Goal: Find specific page/section: Find specific page/section

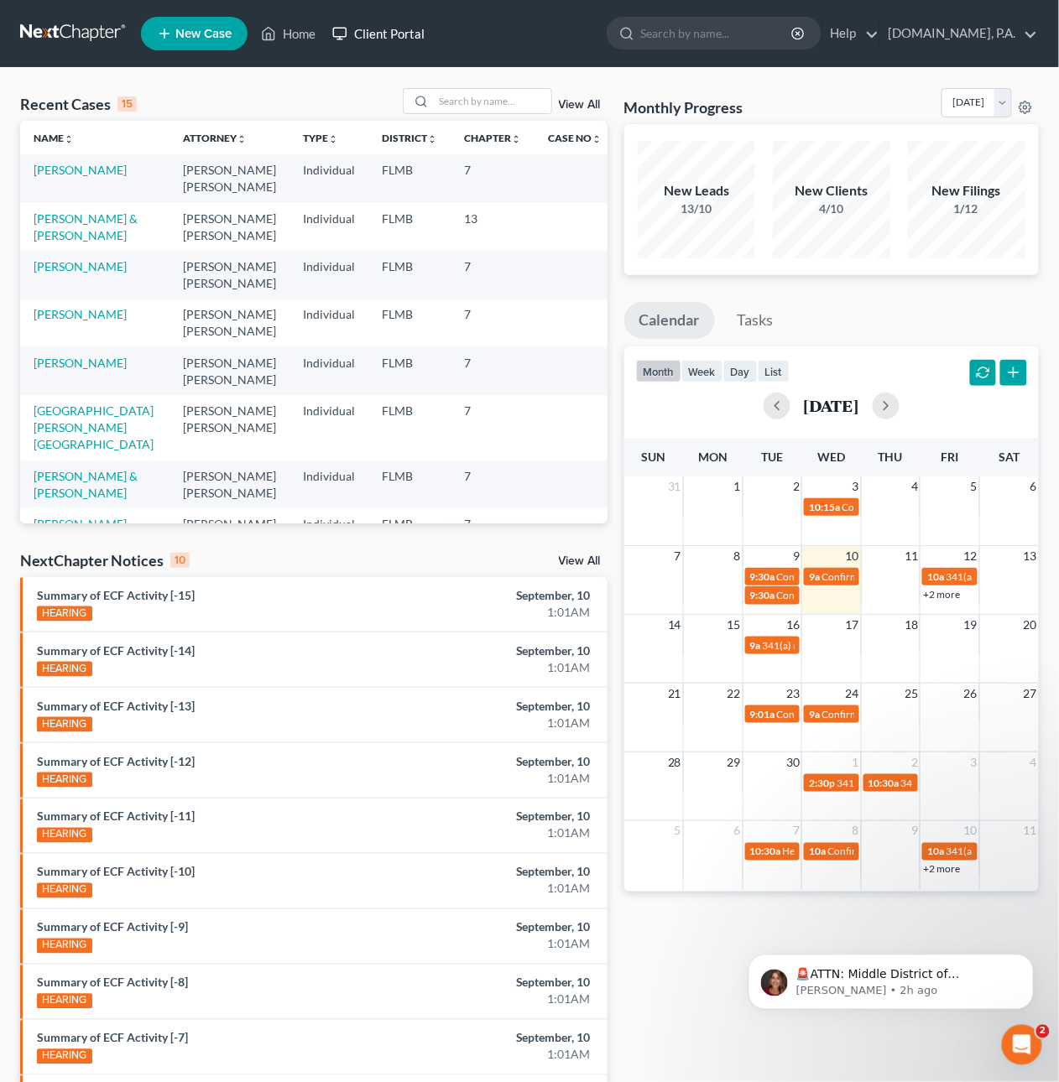
click at [386, 30] on link "Client Portal" at bounding box center [378, 33] width 109 height 30
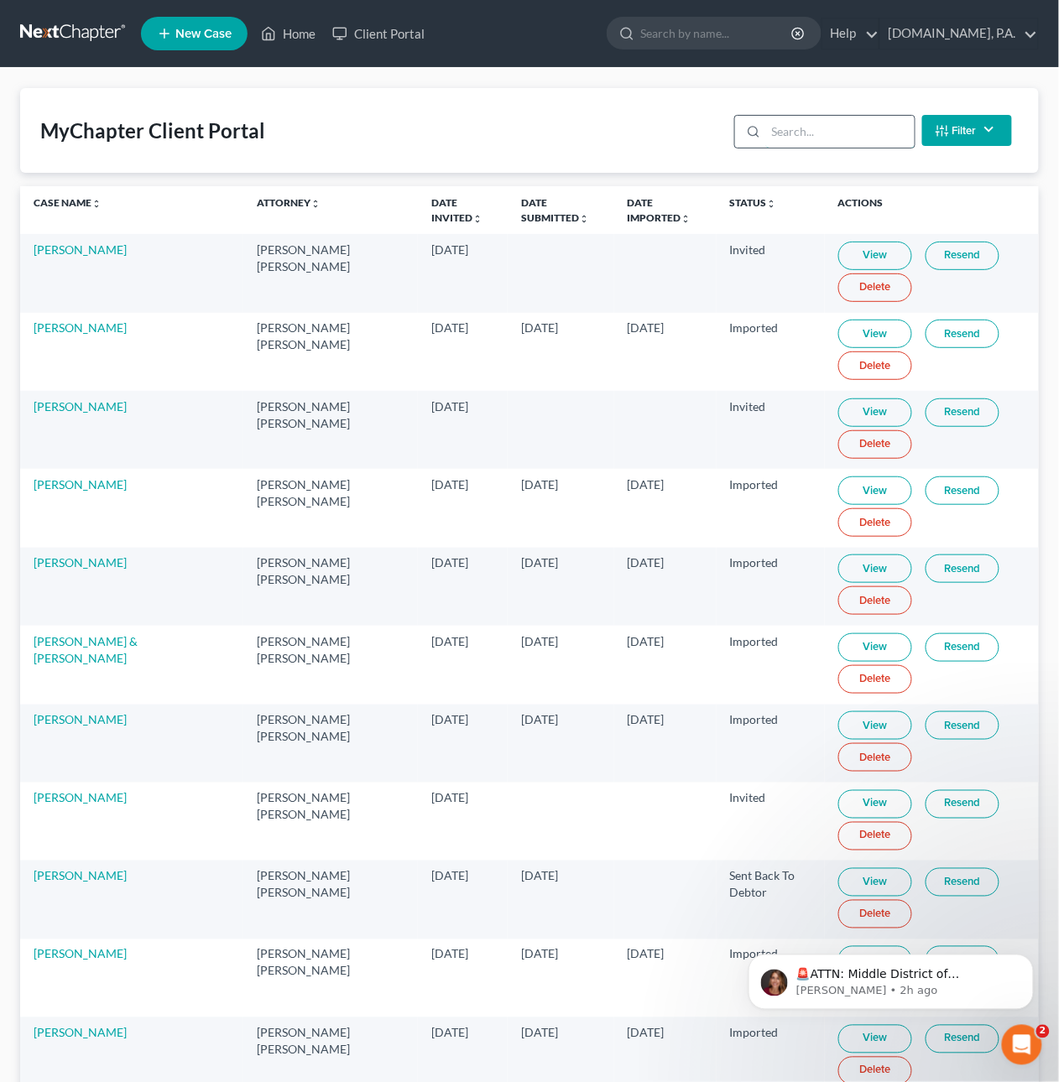
click at [829, 140] on input "search" at bounding box center [840, 132] width 148 height 32
click at [875, 976] on p "🚨ATTN: Middle District of [US_STATE] The court has added a new Credit Counselin…" at bounding box center [903, 974] width 216 height 17
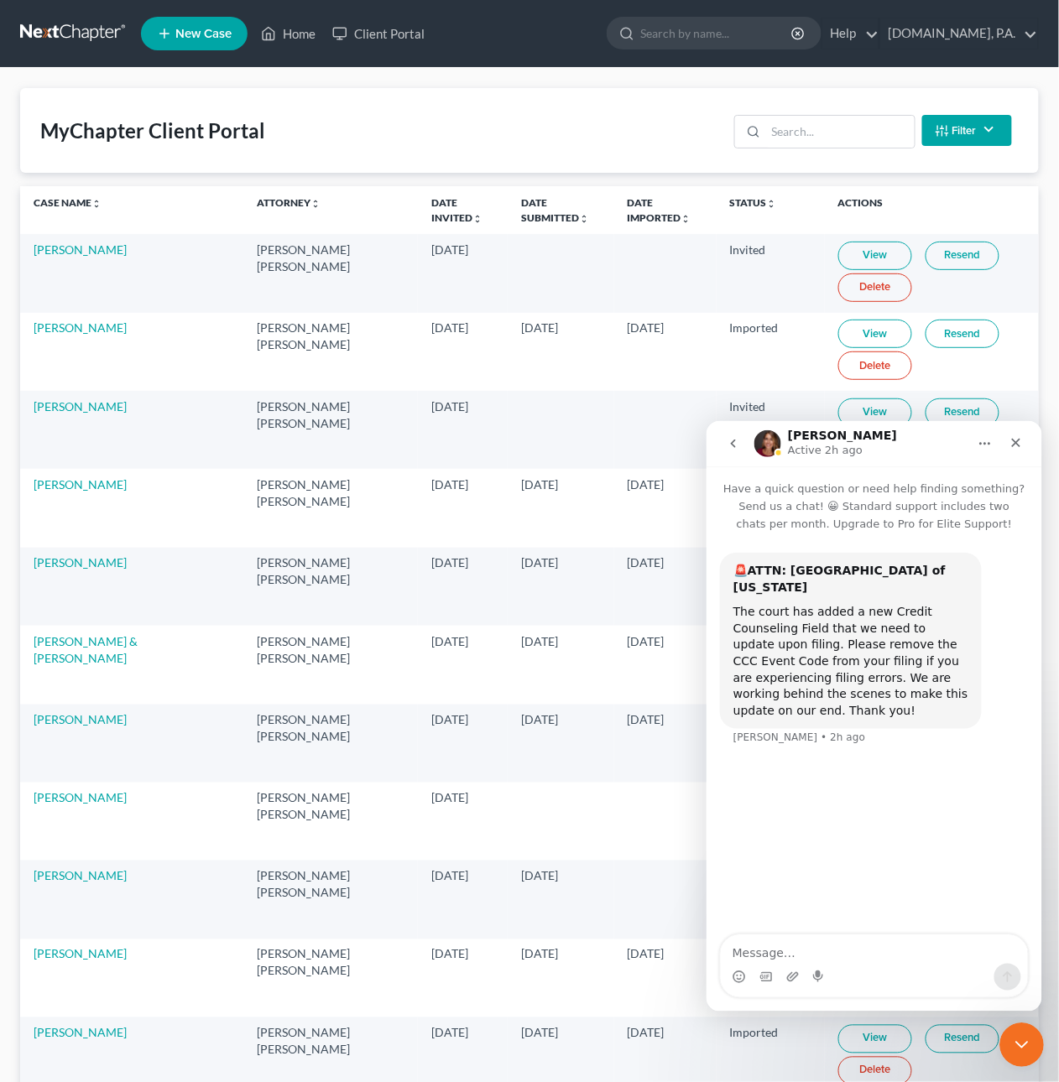
drag, startPoint x: 1004, startPoint y: 1046, endPoint x: 1998, endPoint y: 2071, distance: 1427.8
click at [1000, 1047] on div "Close Intercom Messenger" at bounding box center [1018, 1042] width 40 height 40
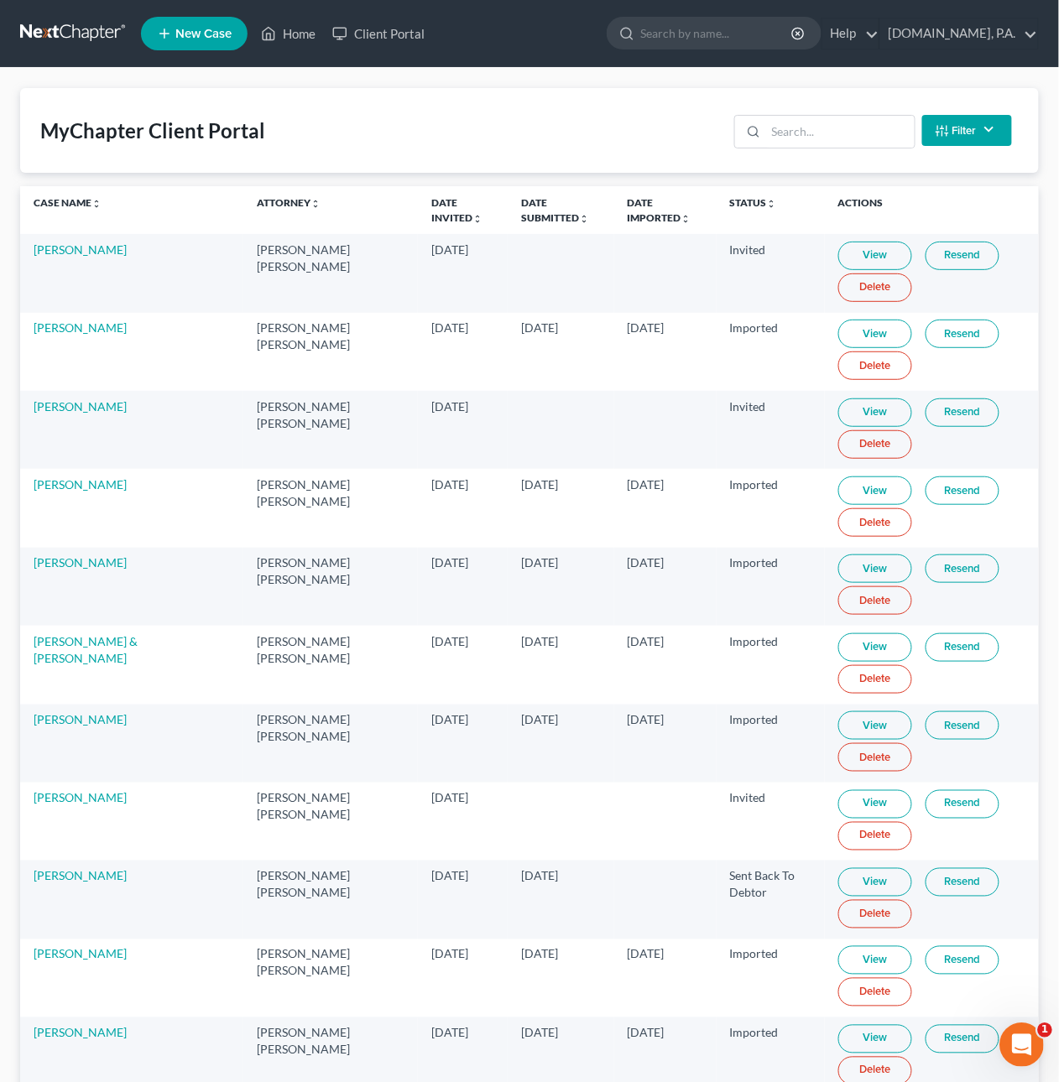
click at [1023, 1040] on icon "Open Intercom Messenger" at bounding box center [1019, 1042] width 28 height 28
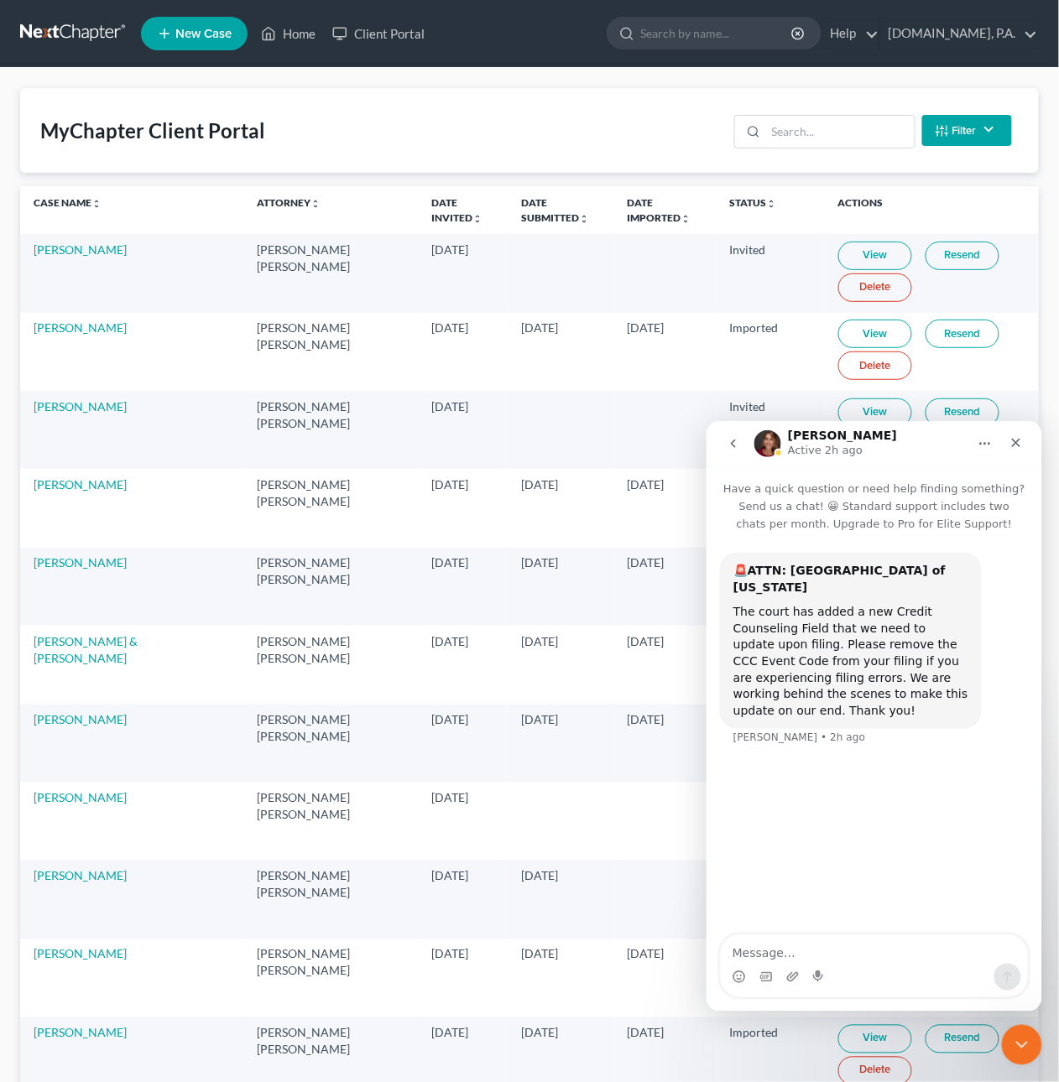
click at [726, 434] on button "go back" at bounding box center [732, 443] width 32 height 32
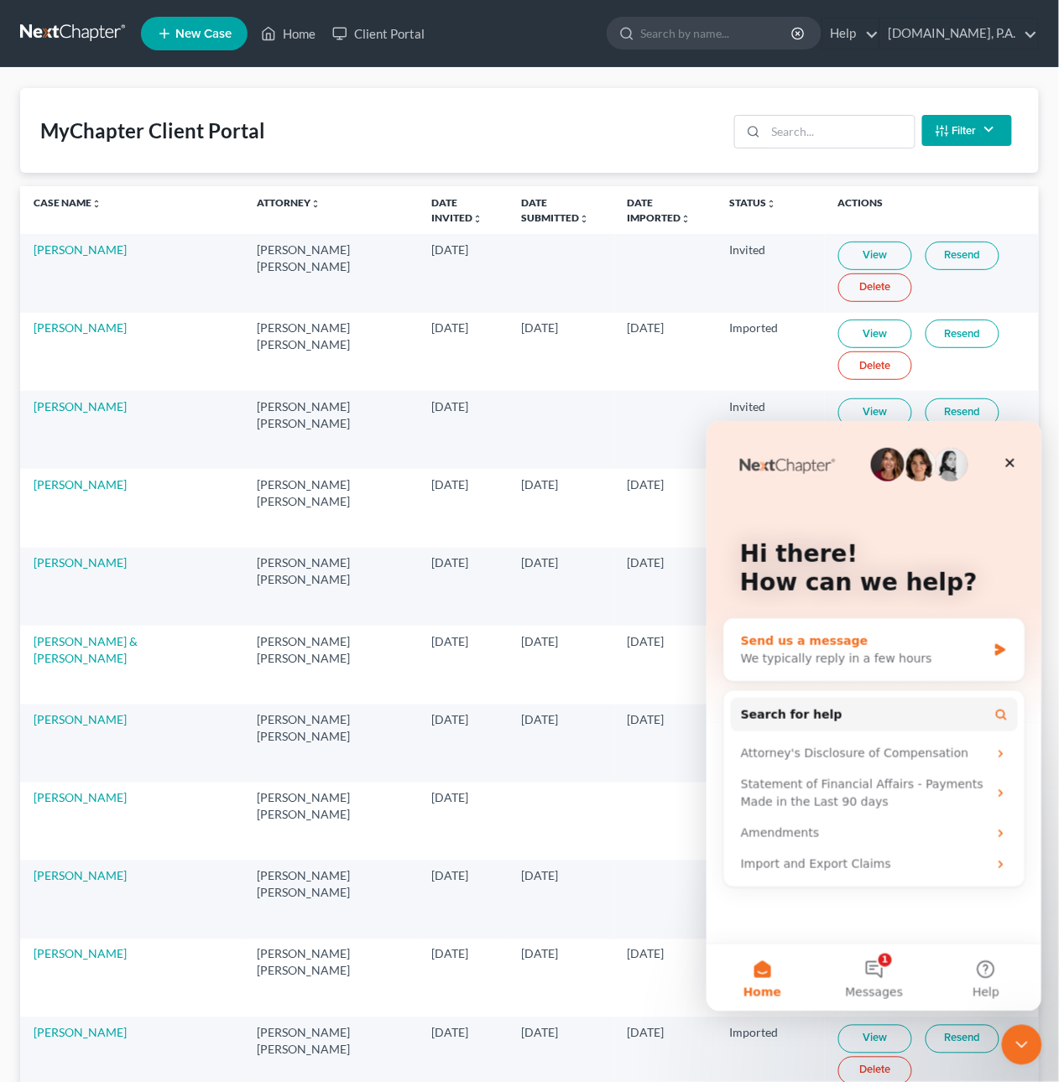
click at [917, 644] on div "Send us a message" at bounding box center [863, 641] width 246 height 18
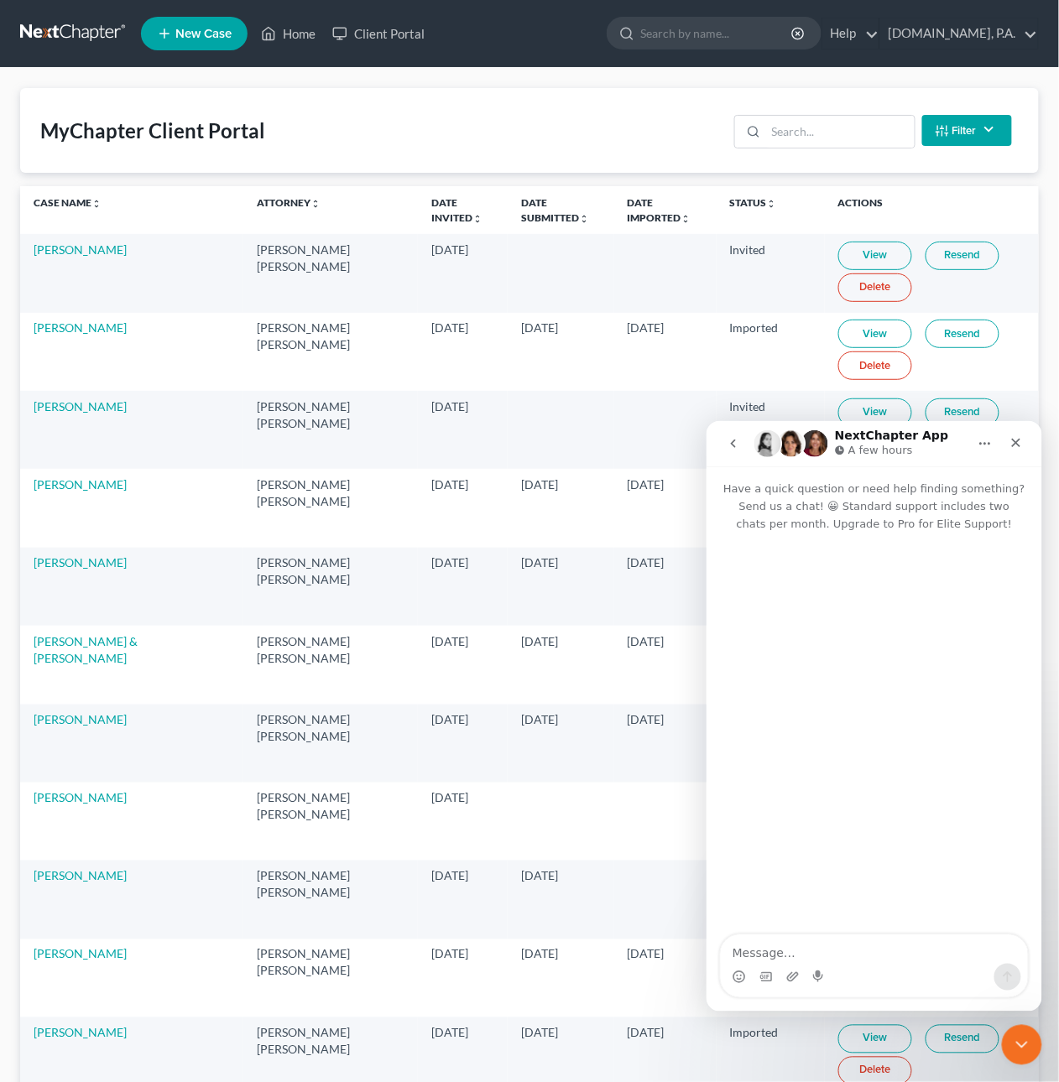
click at [721, 445] on button "go back" at bounding box center [732, 443] width 32 height 32
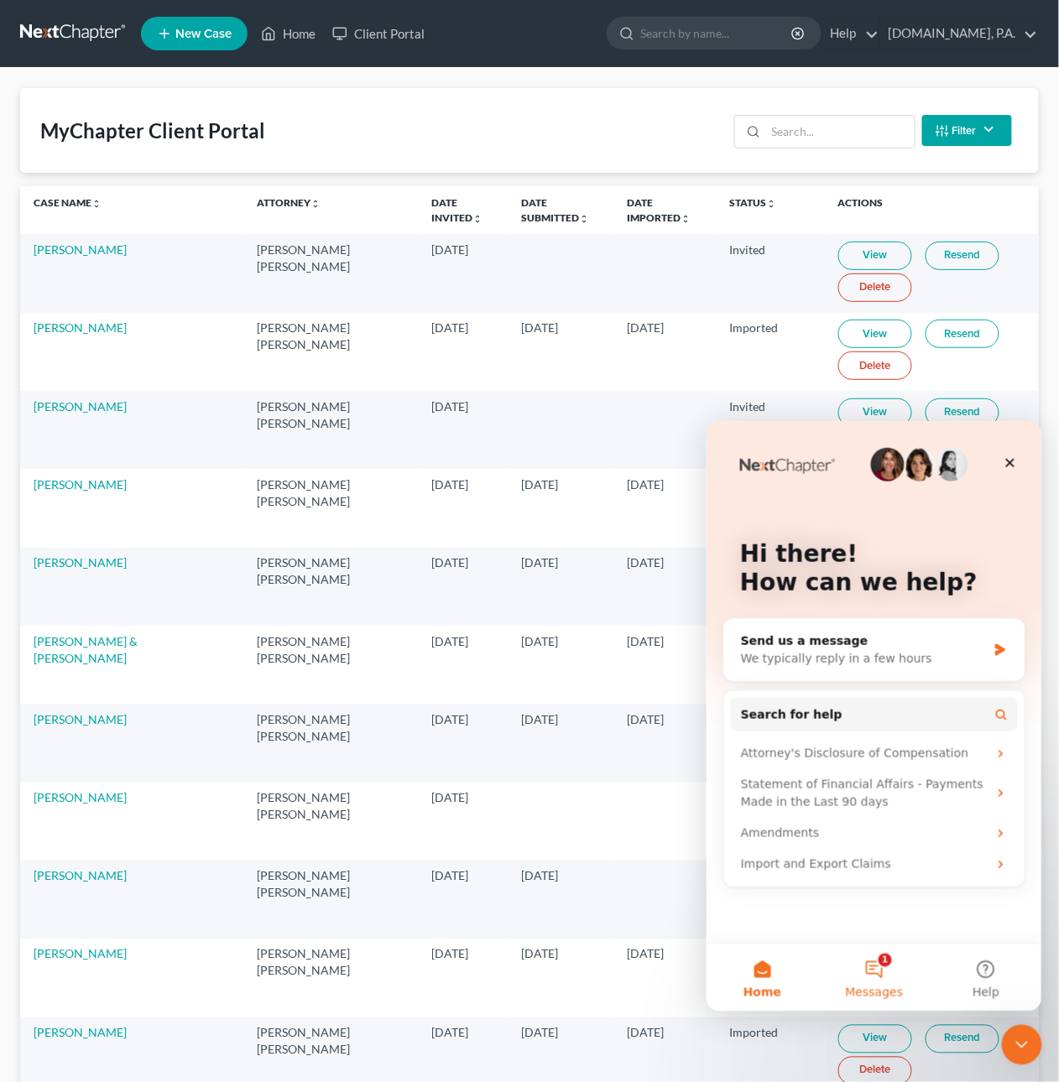
click at [872, 960] on button "1 Messages" at bounding box center [873, 977] width 112 height 67
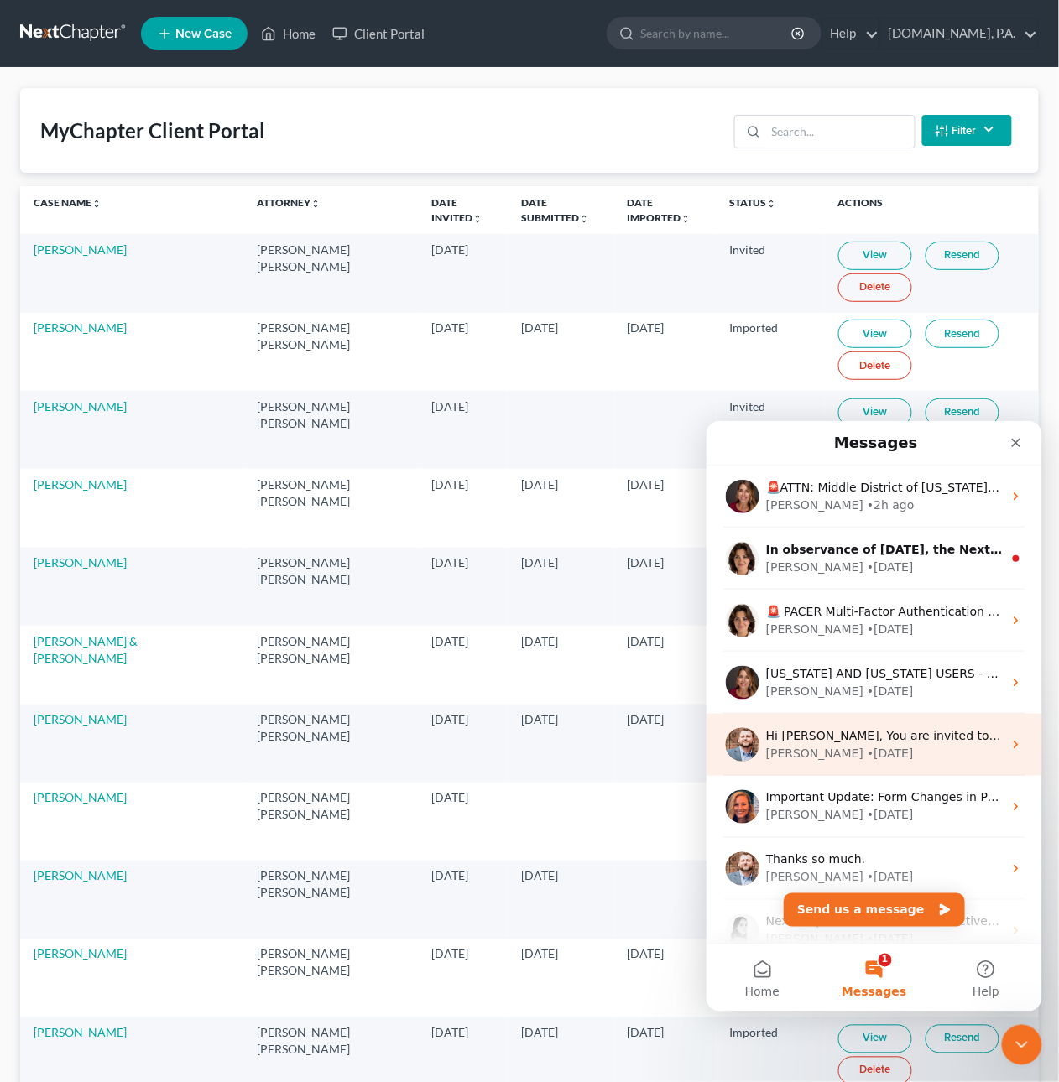
click at [849, 742] on div "Hi [PERSON_NAME], You are invited to our free Means Test webinar [DATE] 3pm ET.…" at bounding box center [883, 735] width 237 height 18
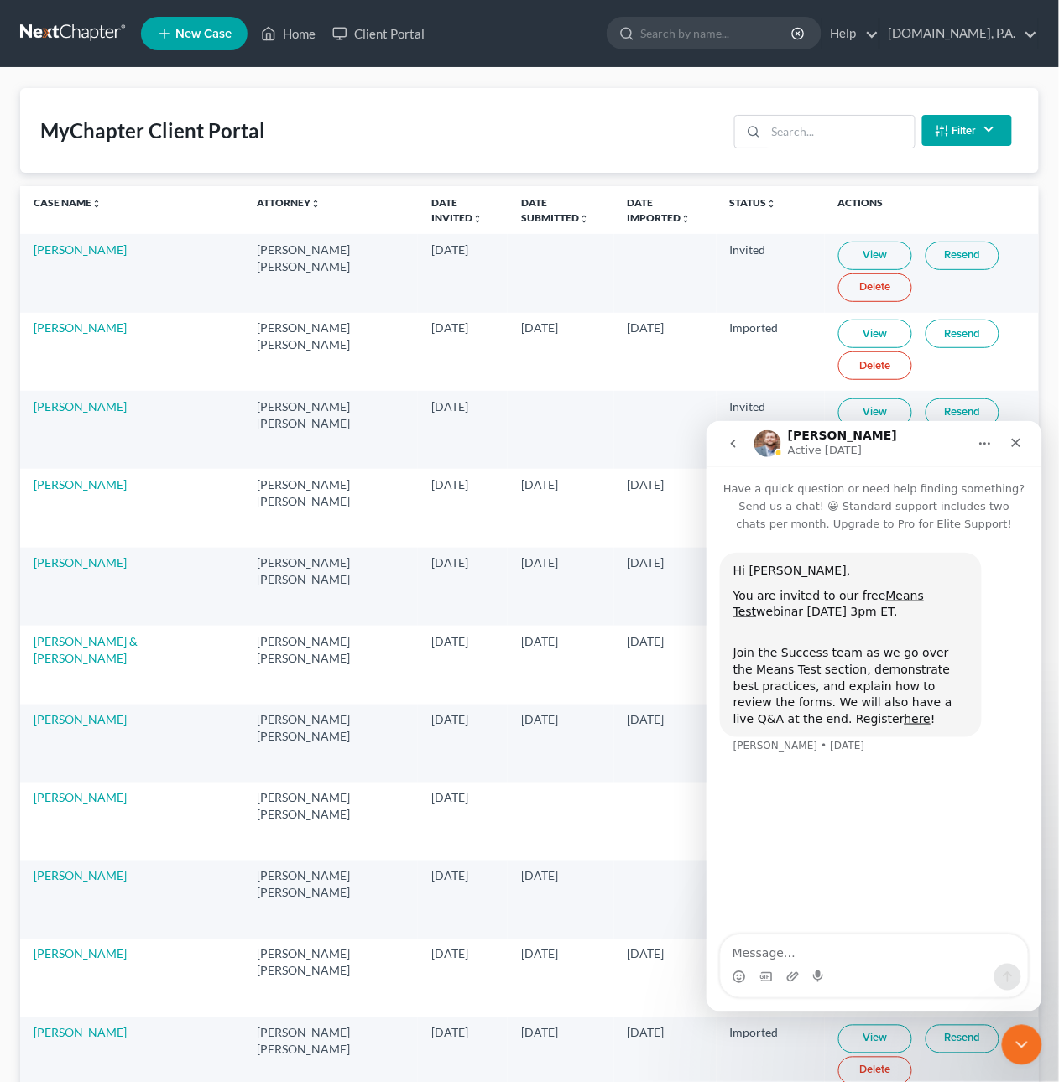
click at [723, 445] on button "go back" at bounding box center [732, 443] width 32 height 32
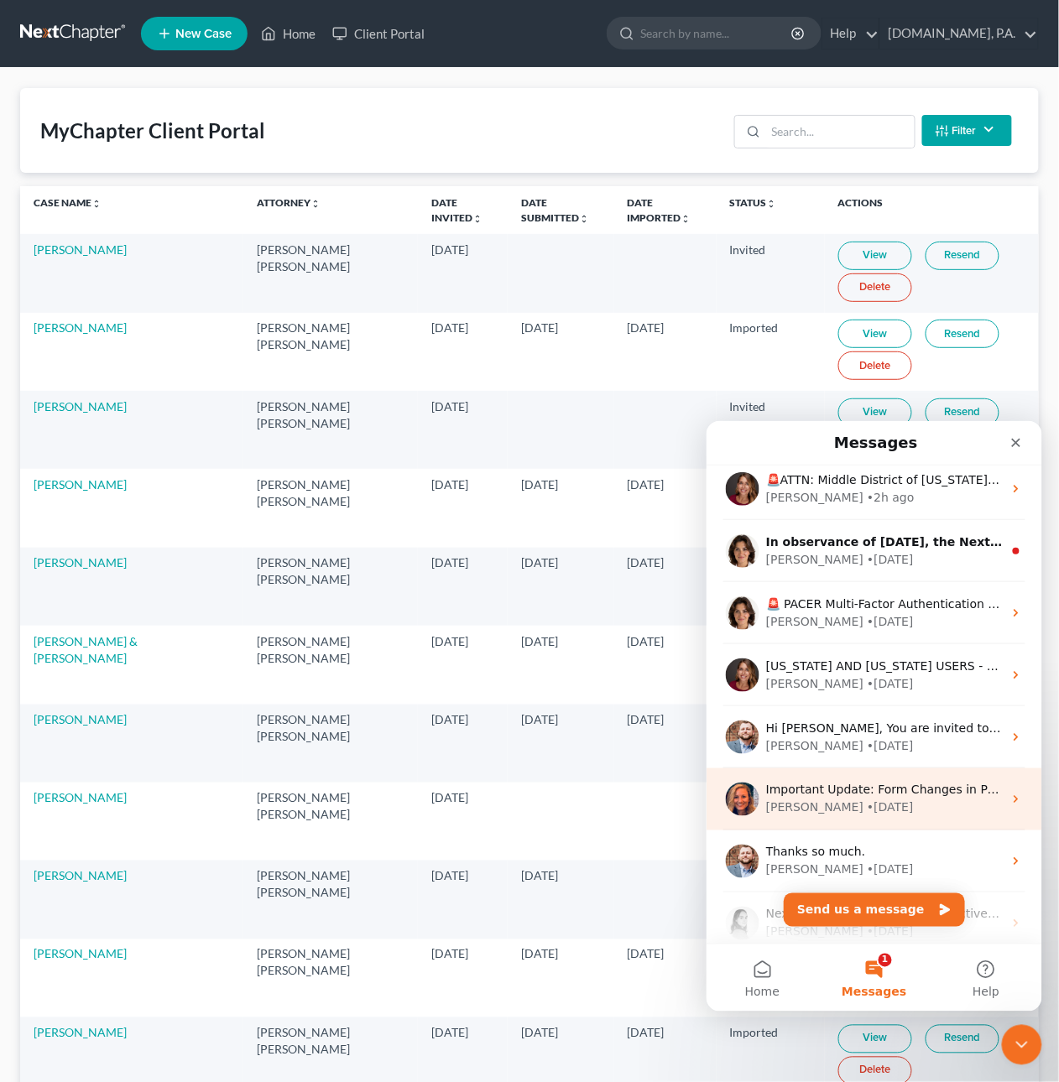
scroll to position [8, 0]
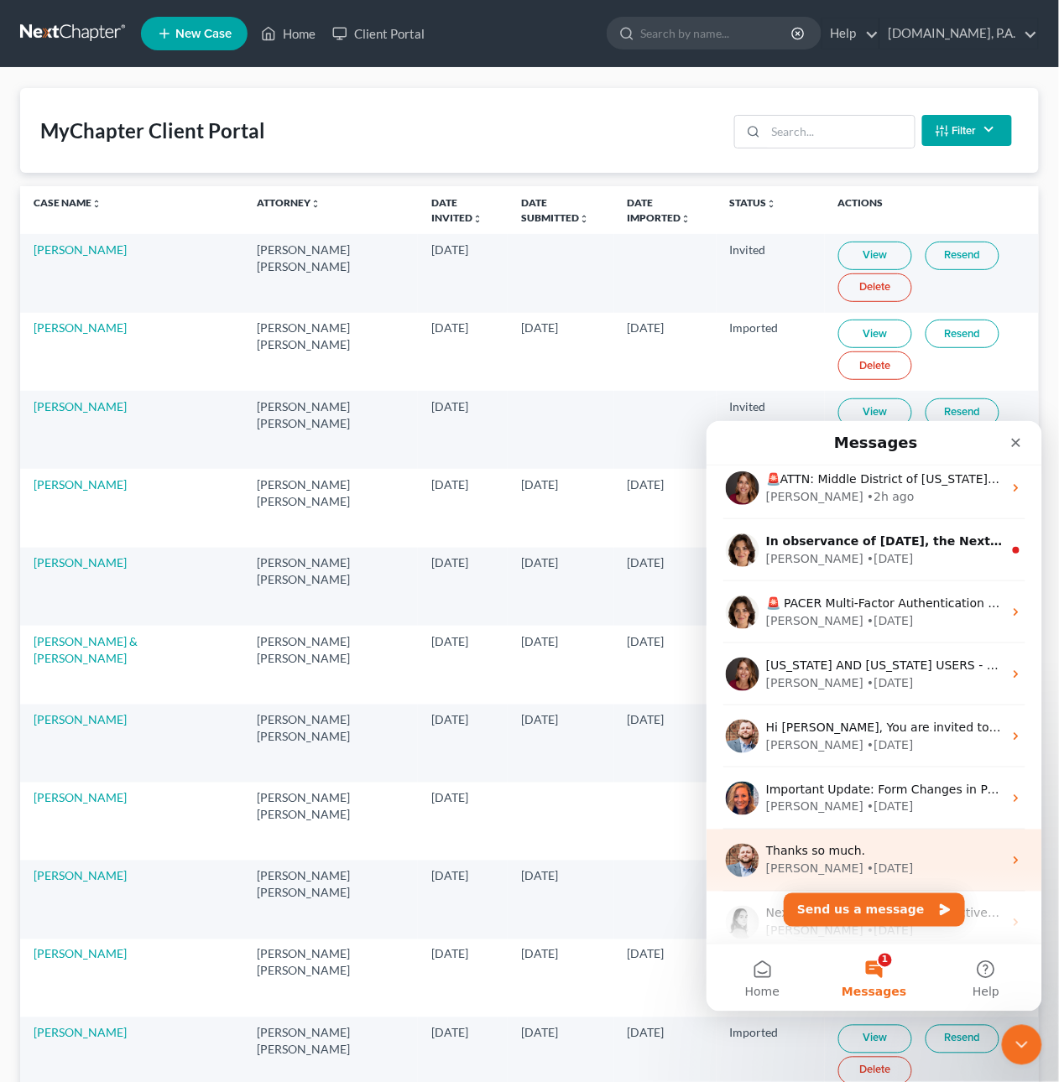
click at [866, 866] on div "• [DATE]" at bounding box center [889, 869] width 47 height 18
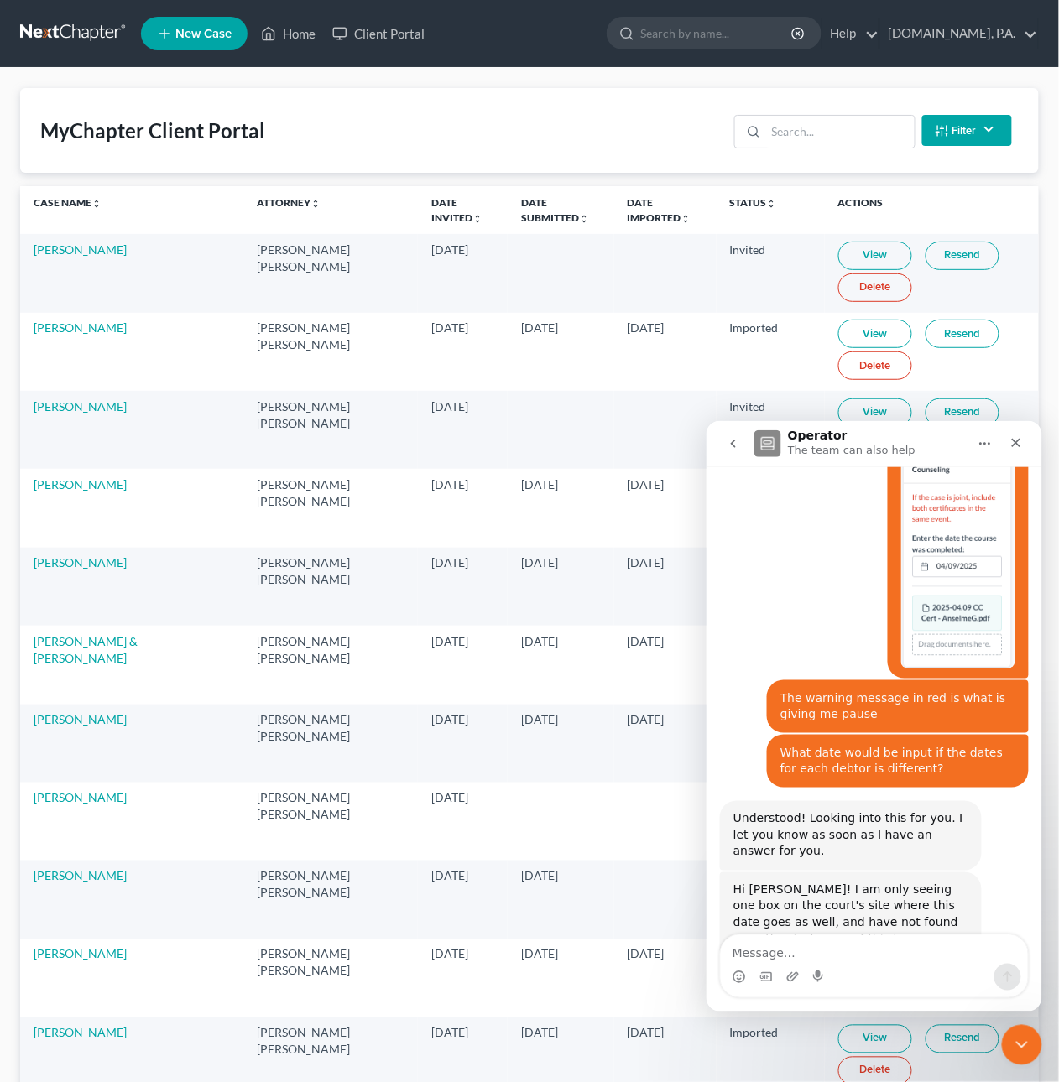
scroll to position [1307, 0]
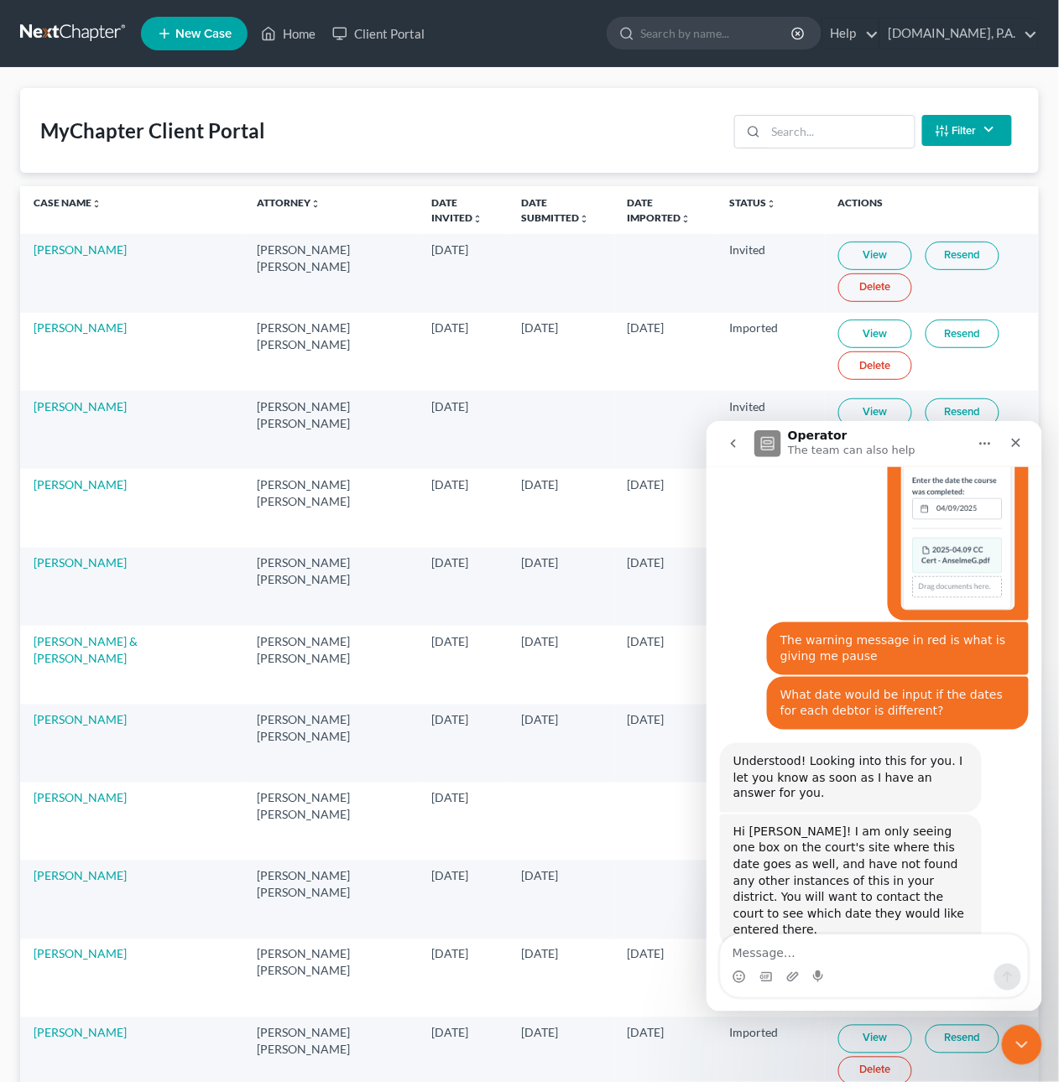
click at [728, 440] on icon "go back" at bounding box center [732, 442] width 13 height 13
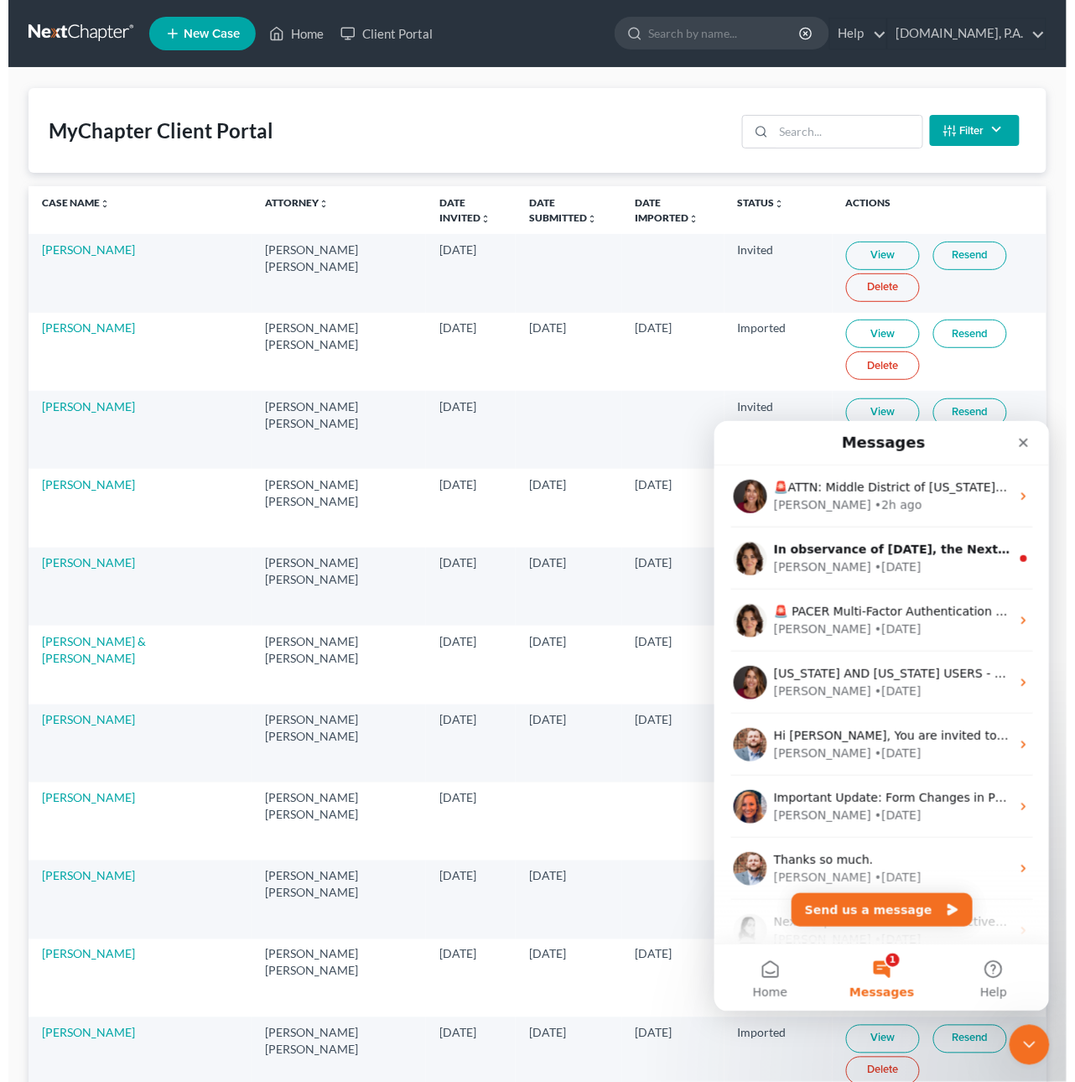
scroll to position [0, 0]
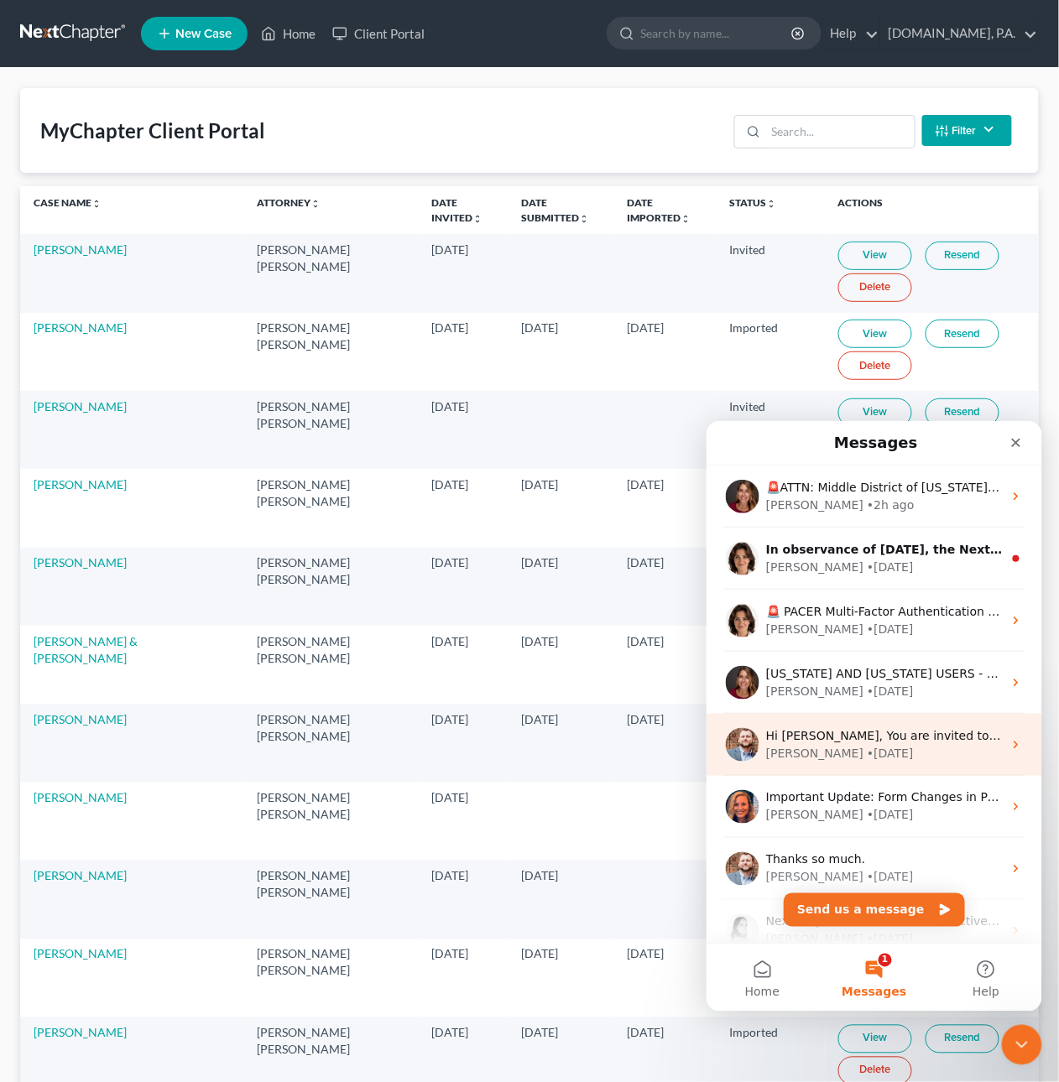
click at [866, 747] on div "• [DATE]" at bounding box center [889, 753] width 47 height 18
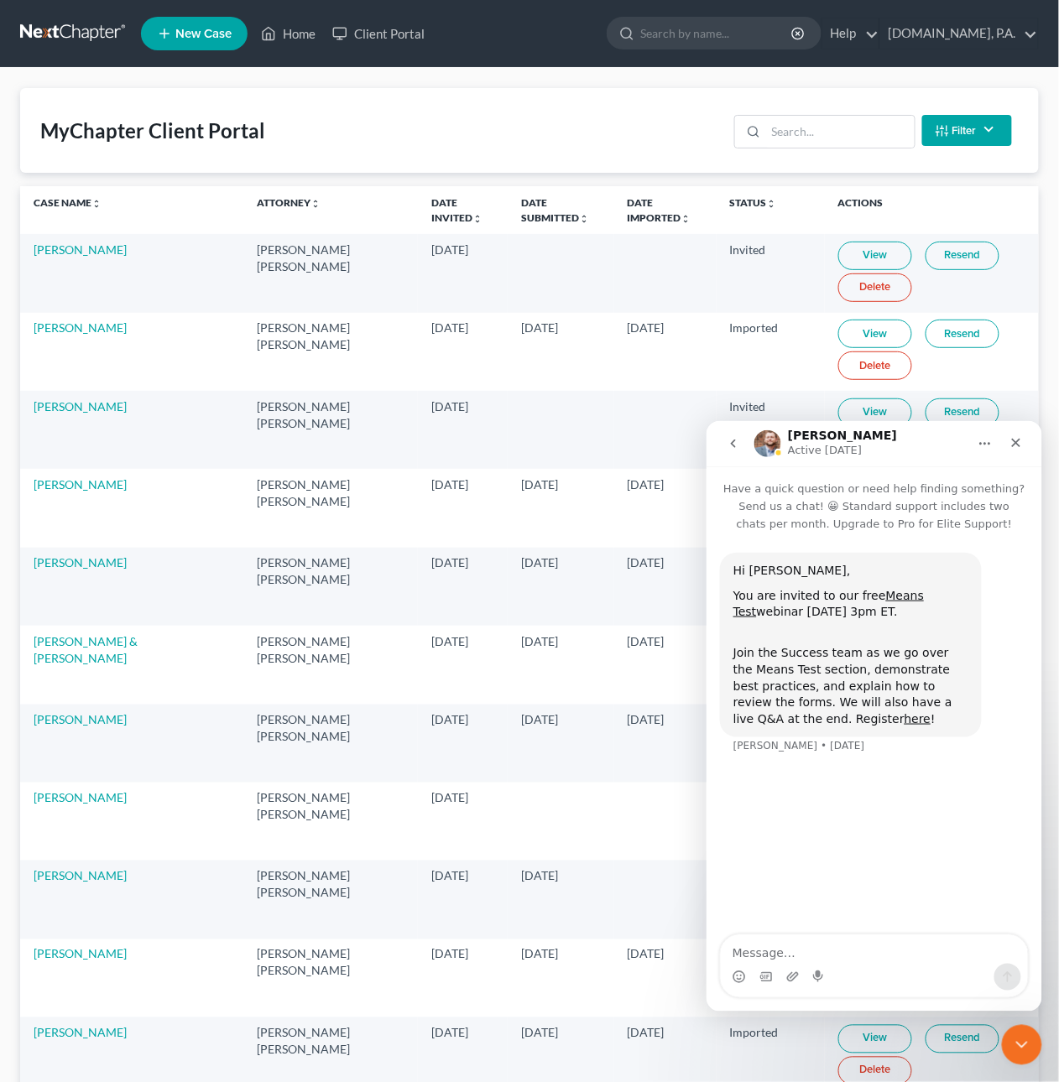
click at [738, 450] on button "go back" at bounding box center [732, 443] width 32 height 32
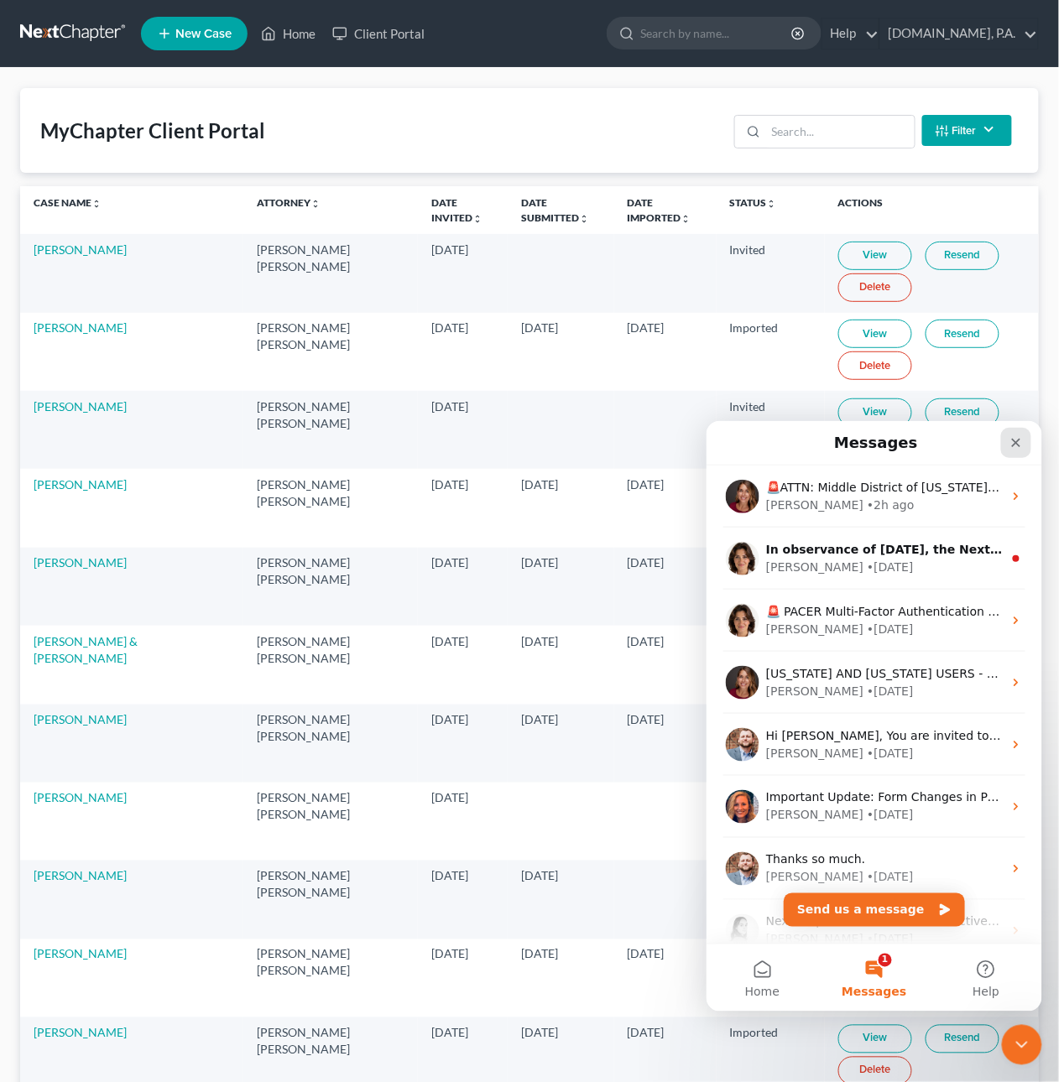
click at [1020, 435] on icon "Close" at bounding box center [1014, 441] width 13 height 13
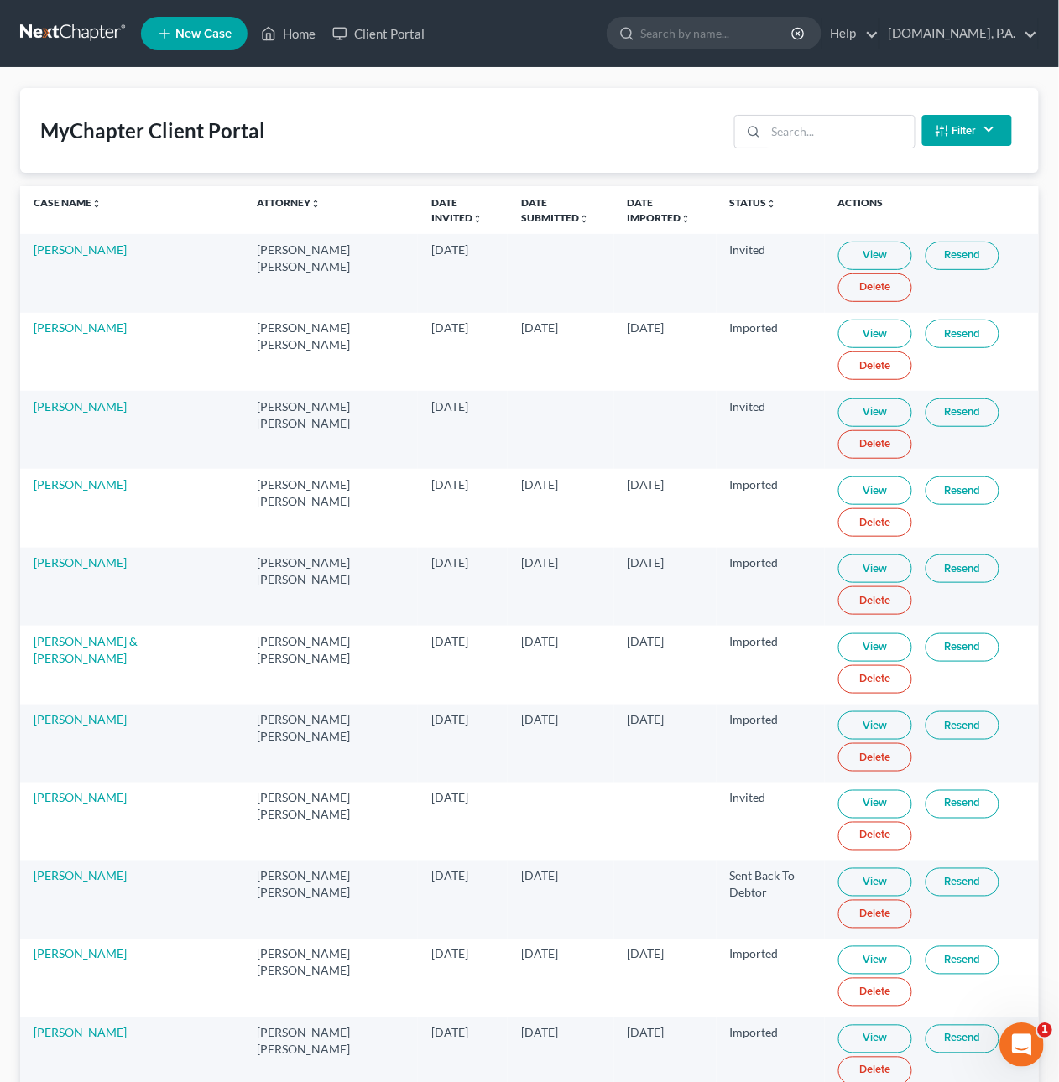
click at [1027, 1027] on div "Open Intercom Messenger" at bounding box center [1018, 1041] width 55 height 55
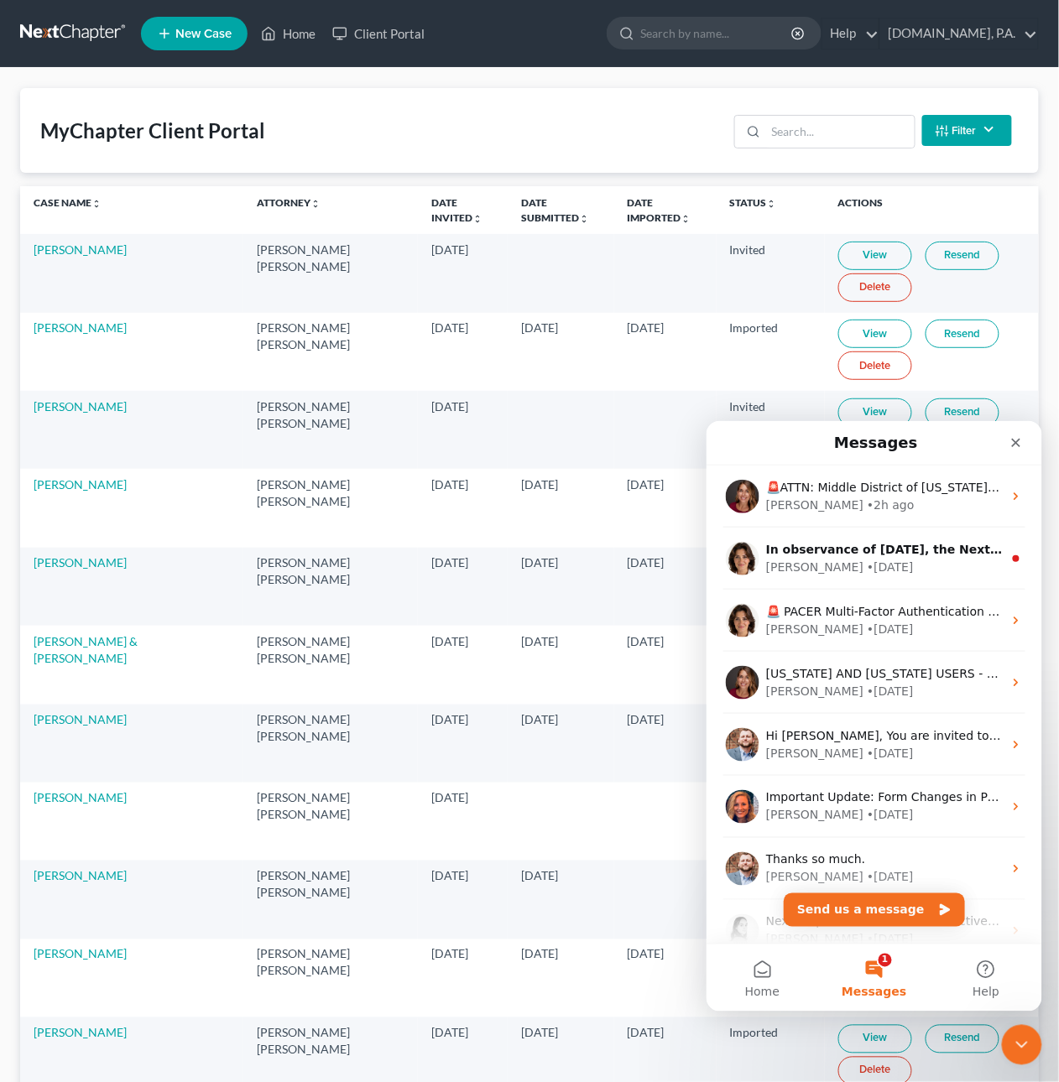
click at [878, 978] on button "1 Messages" at bounding box center [873, 977] width 112 height 67
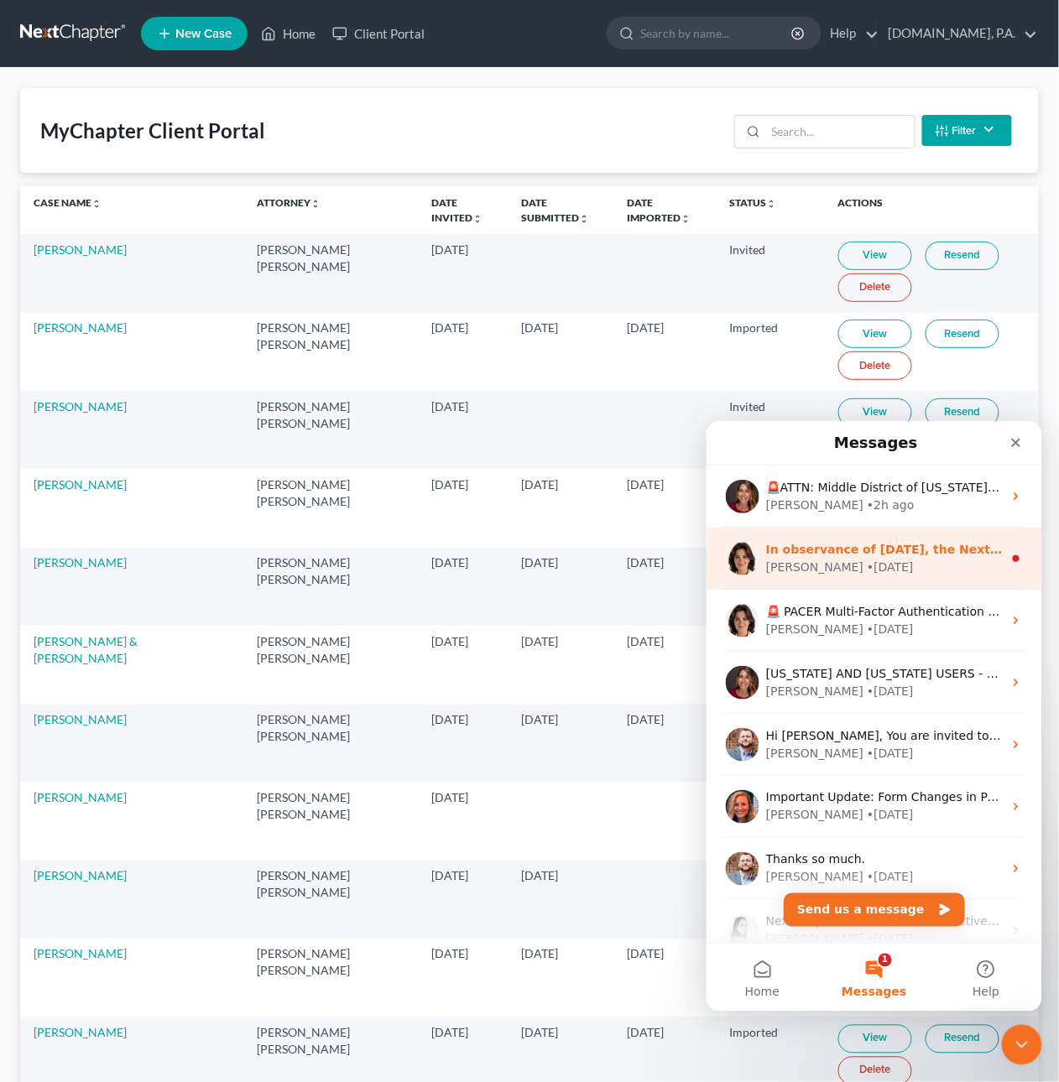
click at [866, 565] on div "• [DATE]" at bounding box center [889, 567] width 47 height 18
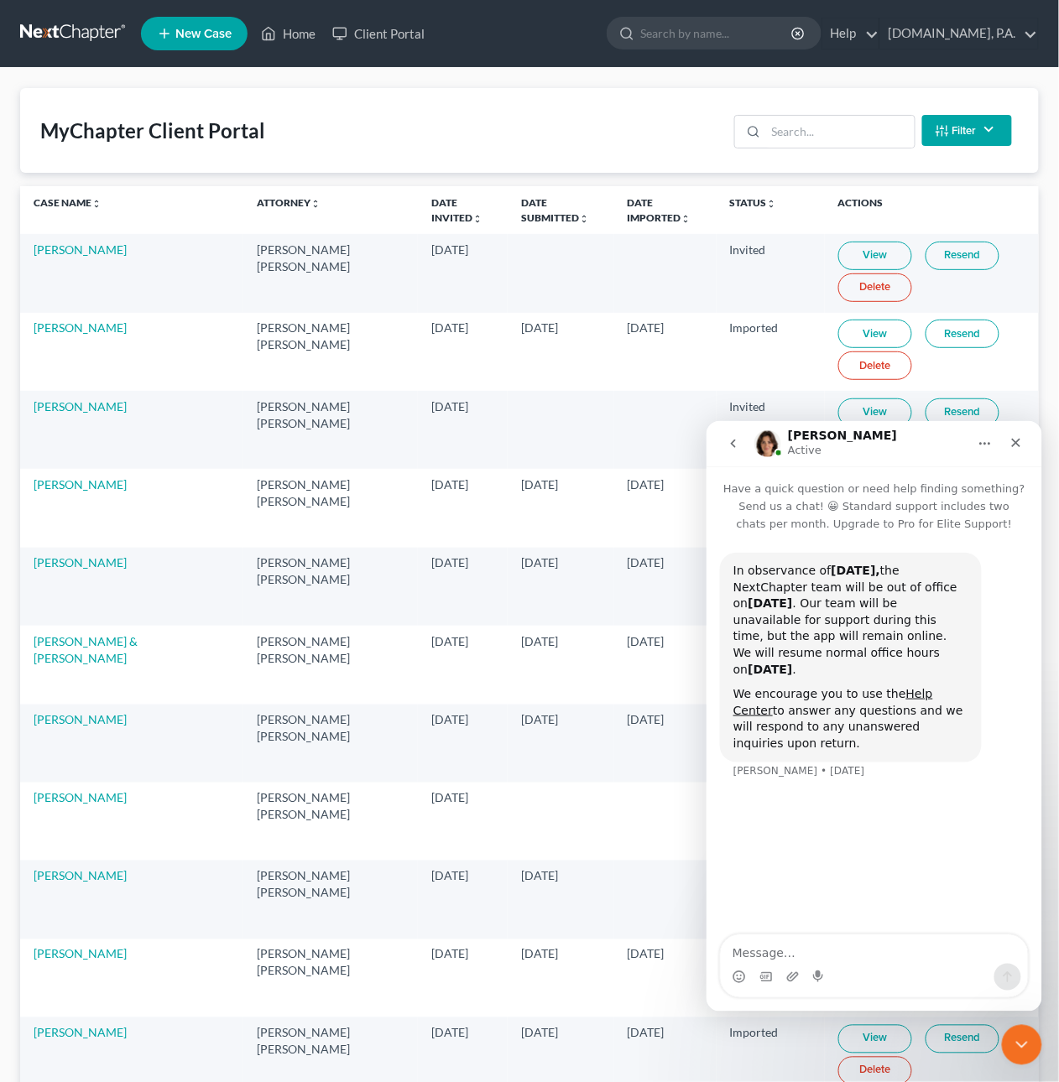
click at [731, 451] on button "go back" at bounding box center [732, 443] width 32 height 32
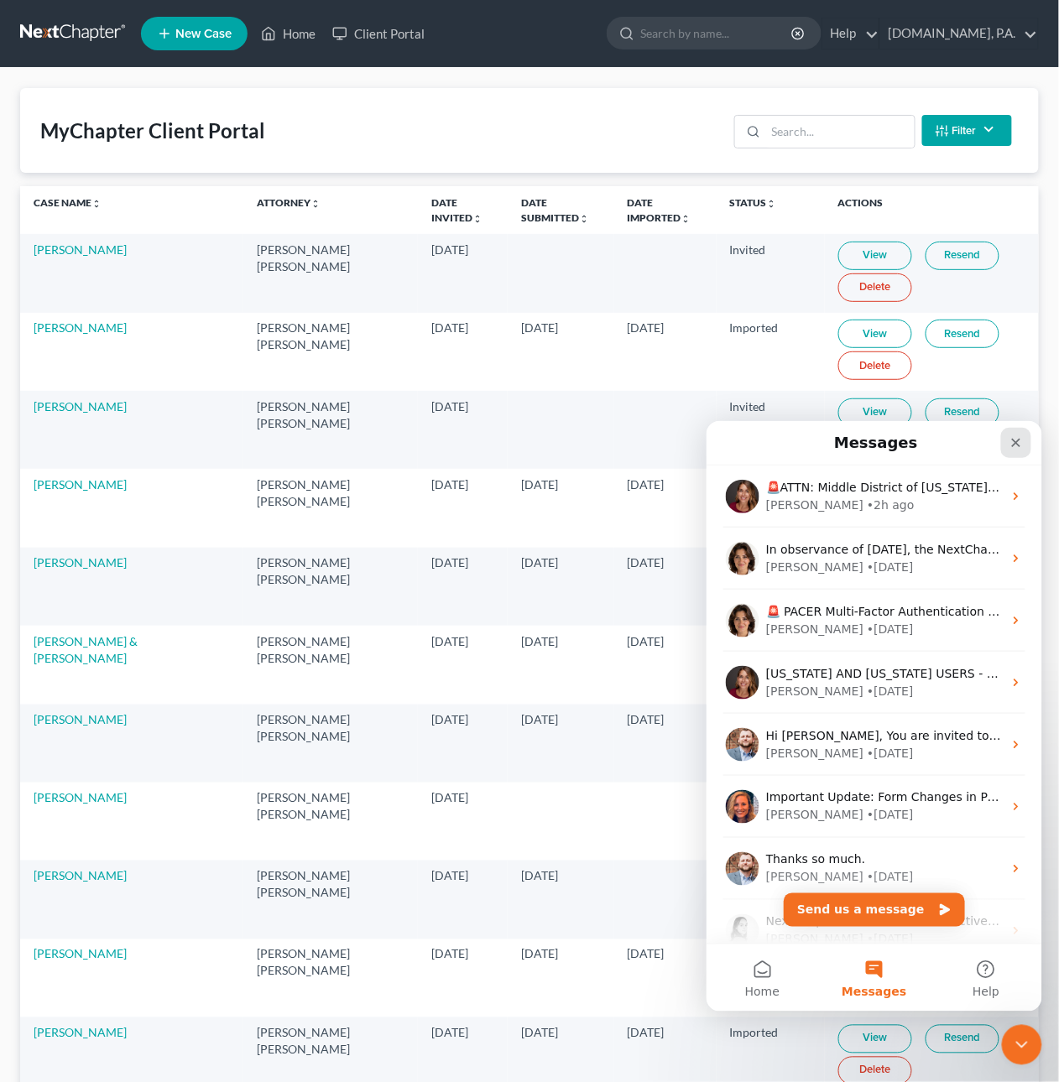
click at [1022, 451] on div "Close" at bounding box center [1015, 442] width 30 height 30
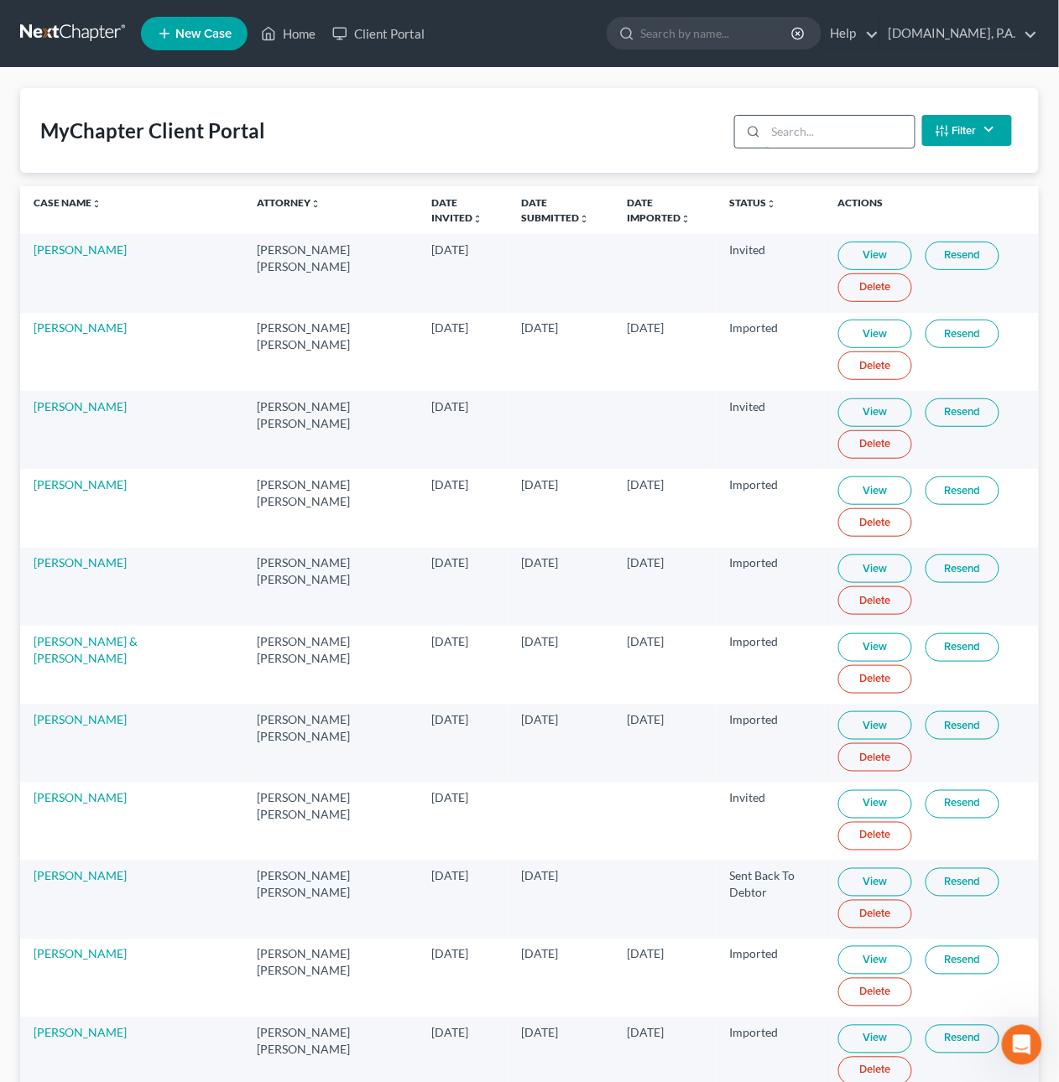
click at [780, 132] on input "search" at bounding box center [840, 132] width 148 height 32
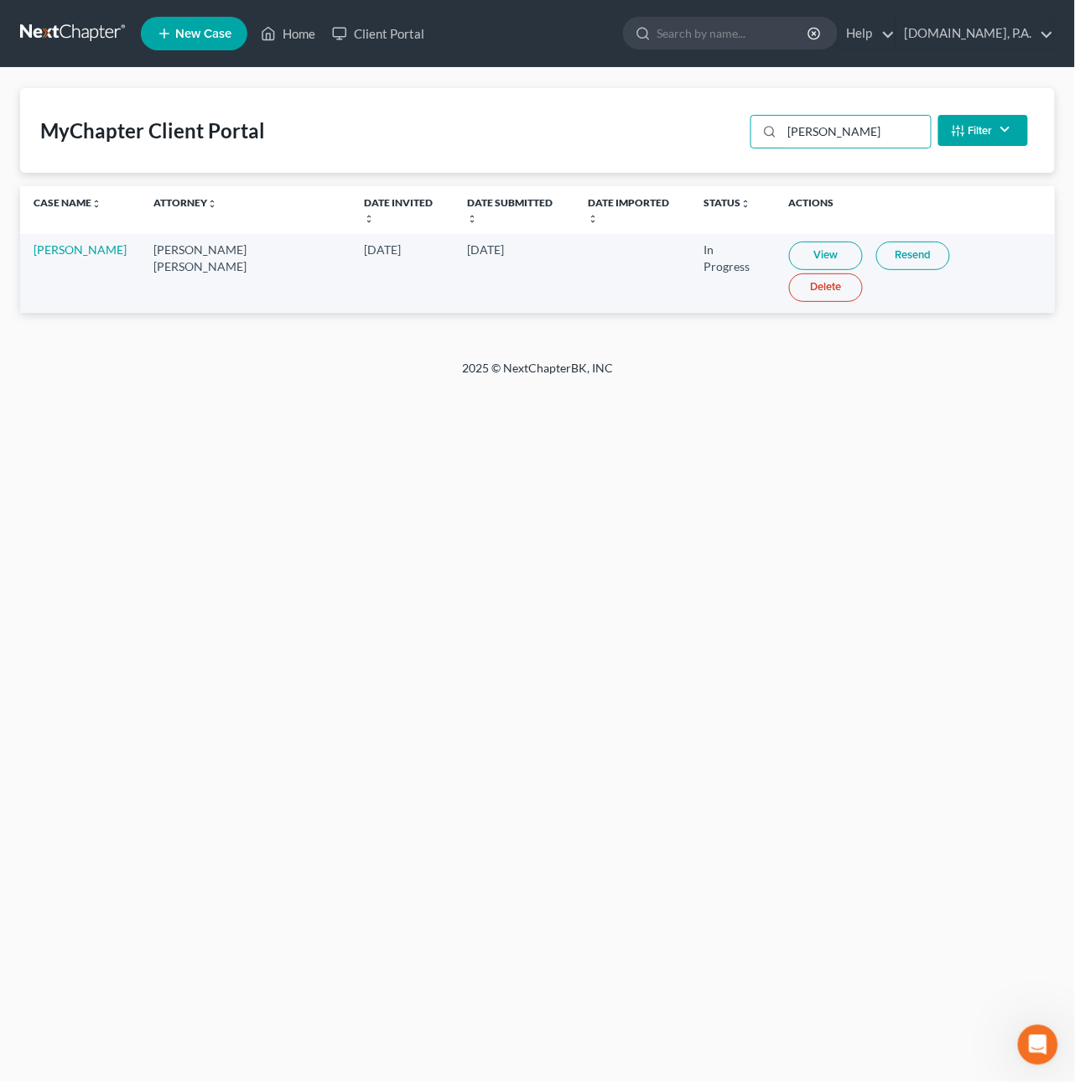
click at [803, 242] on link "View" at bounding box center [826, 256] width 74 height 29
drag, startPoint x: 832, startPoint y: 137, endPoint x: 731, endPoint y: 127, distance: 101.2
click at [731, 127] on div "MyChapter Client Portal [PERSON_NAME] Filter Status Filter... Invited In Progre…" at bounding box center [537, 130] width 1035 height 85
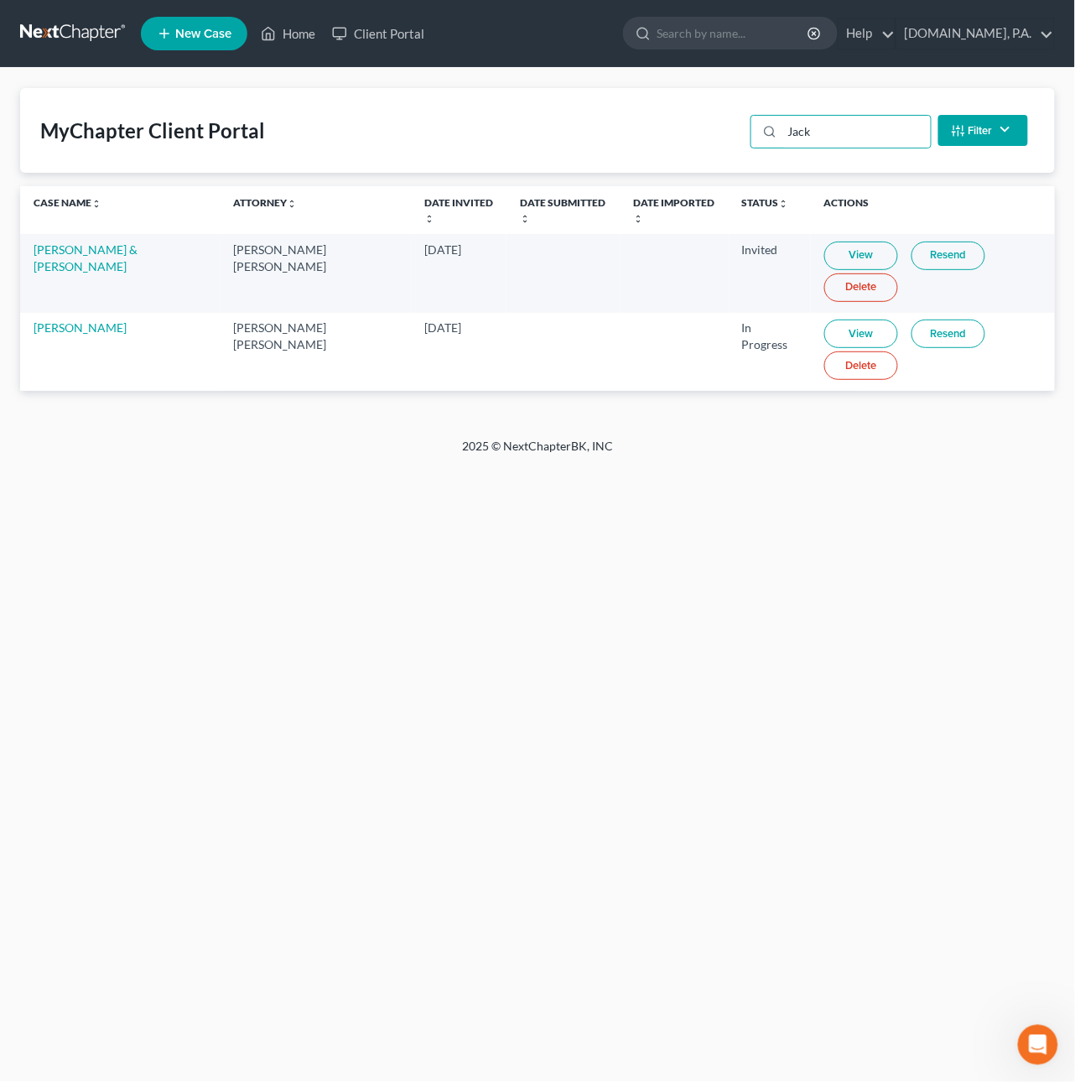
click at [830, 329] on link "View" at bounding box center [862, 334] width 74 height 29
drag, startPoint x: 830, startPoint y: 131, endPoint x: 688, endPoint y: 116, distance: 142.6
click at [688, 116] on div "MyChapter Client Portal Jack Filter Status Filter... Invited In Progress Ready …" at bounding box center [537, 130] width 1035 height 85
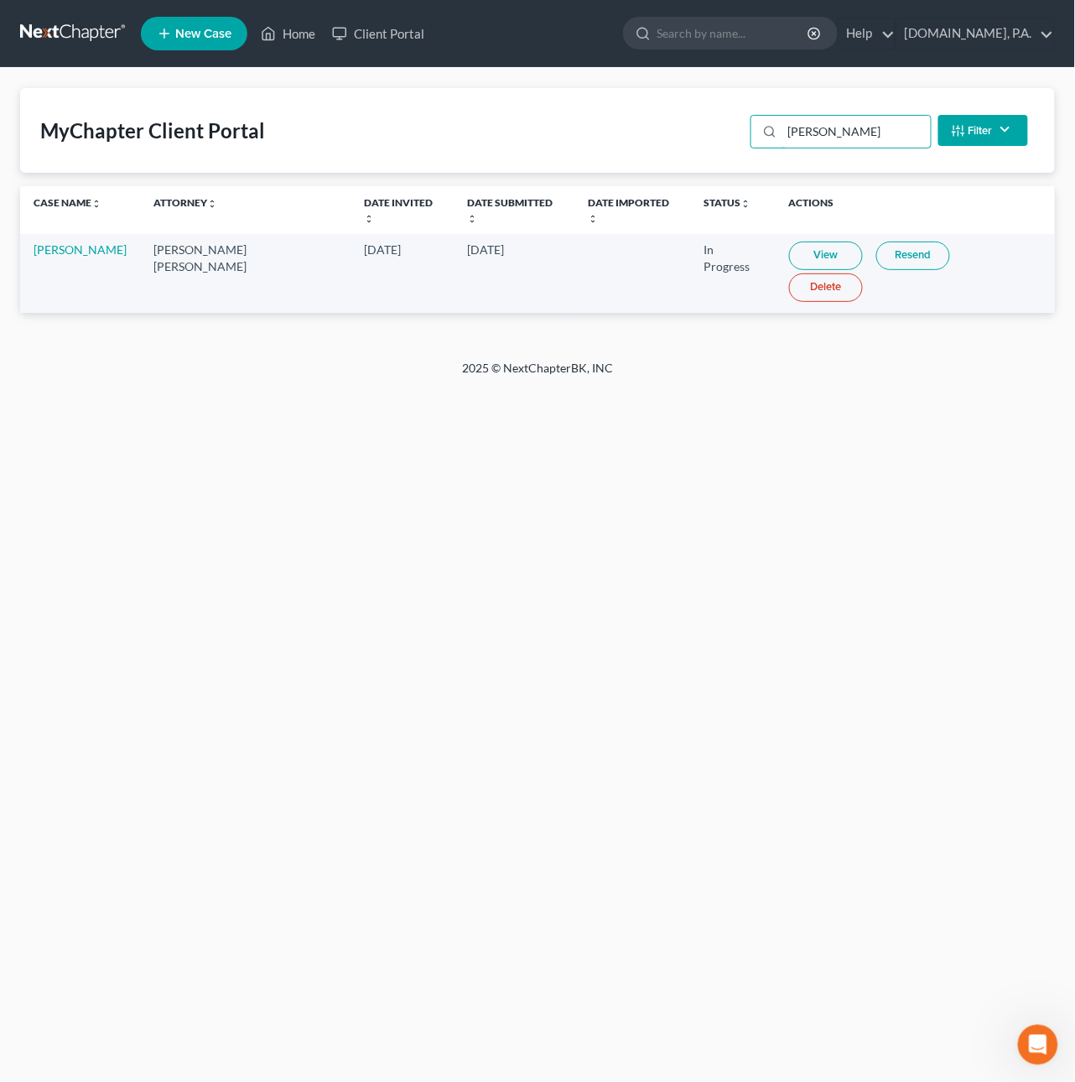
type input "[PERSON_NAME]"
click at [805, 242] on link "View" at bounding box center [826, 256] width 74 height 29
click at [899, 242] on link "Resend" at bounding box center [914, 256] width 74 height 29
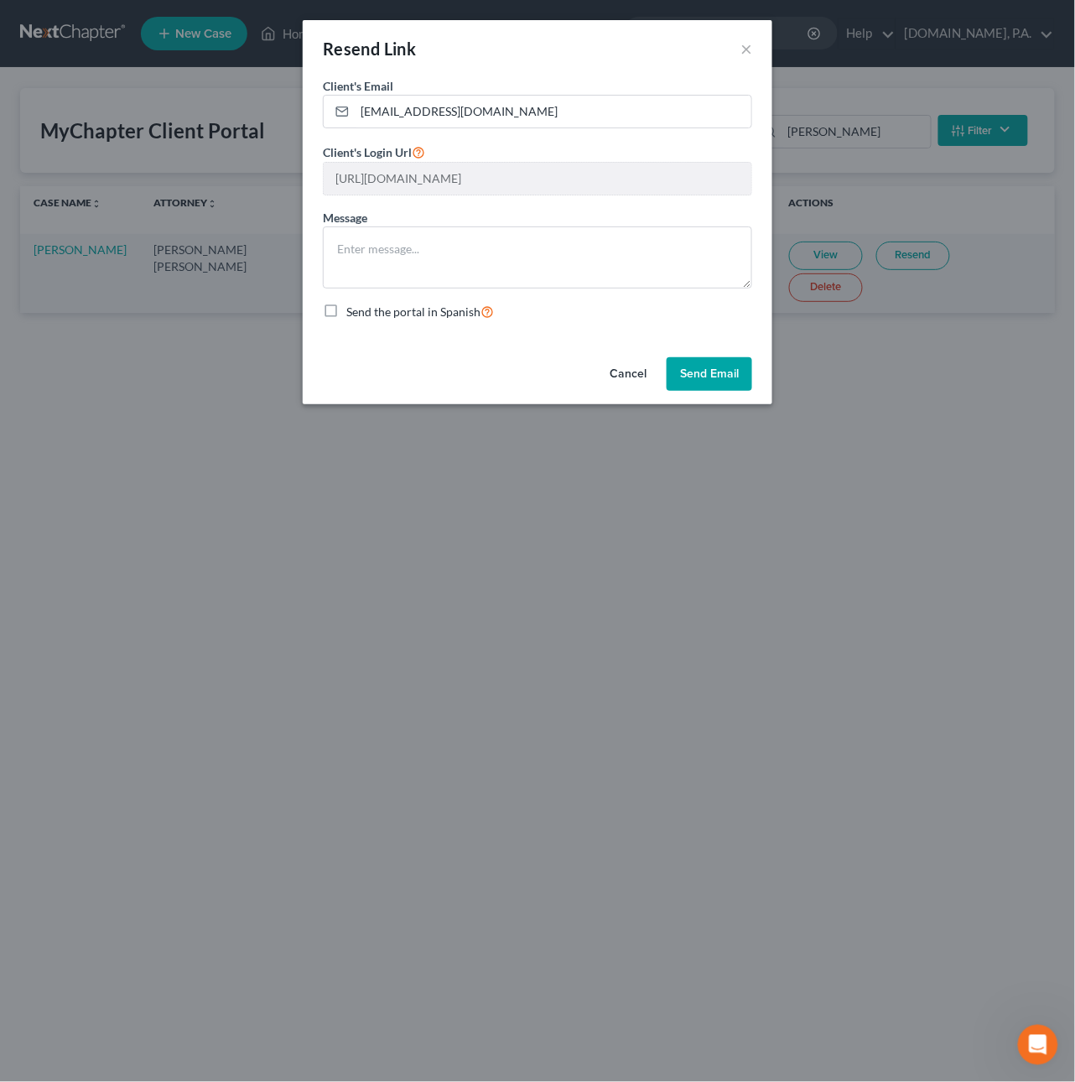
click at [637, 380] on button "Cancel" at bounding box center [628, 374] width 64 height 34
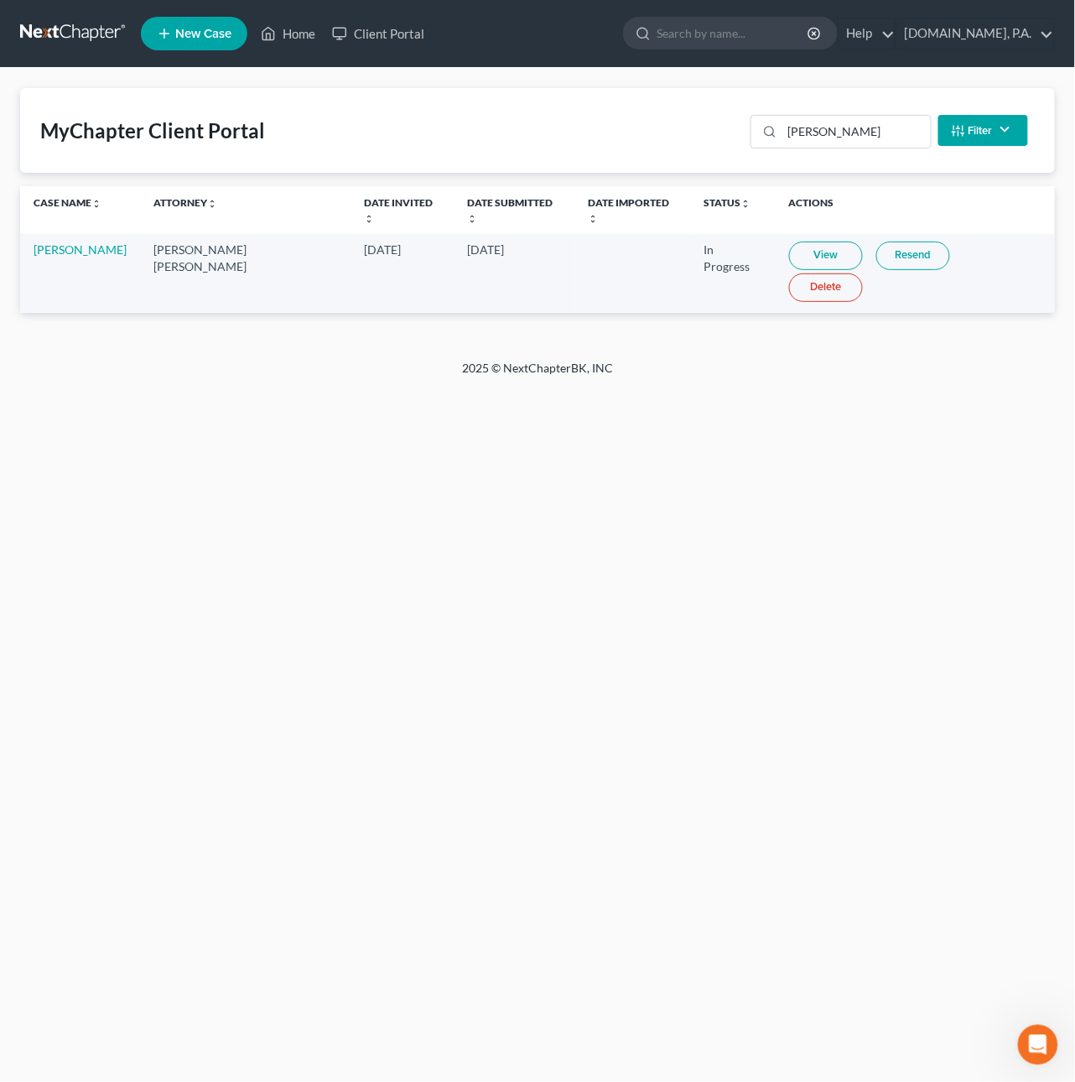
click at [74, 41] on link at bounding box center [73, 33] width 107 height 30
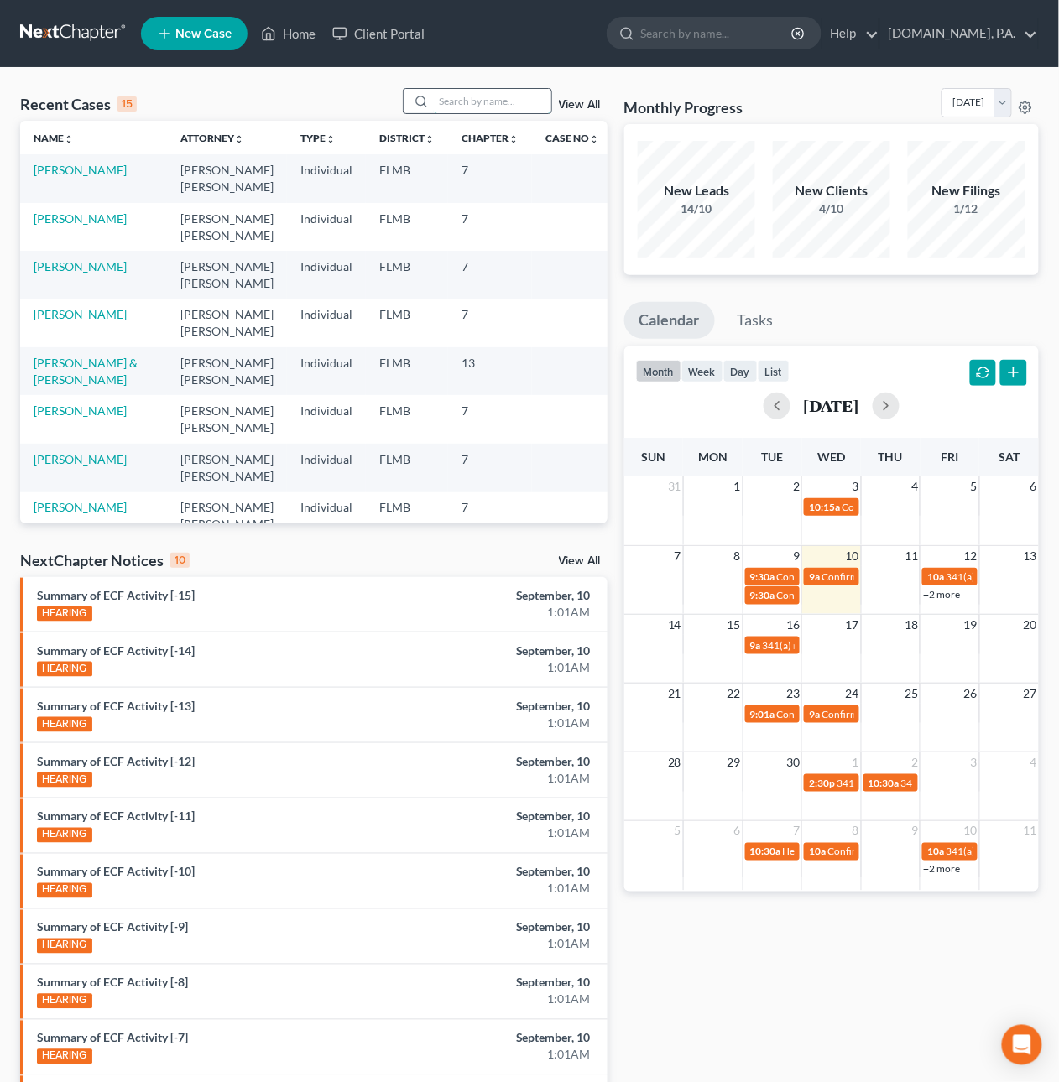
click at [473, 111] on input "search" at bounding box center [492, 101] width 117 height 24
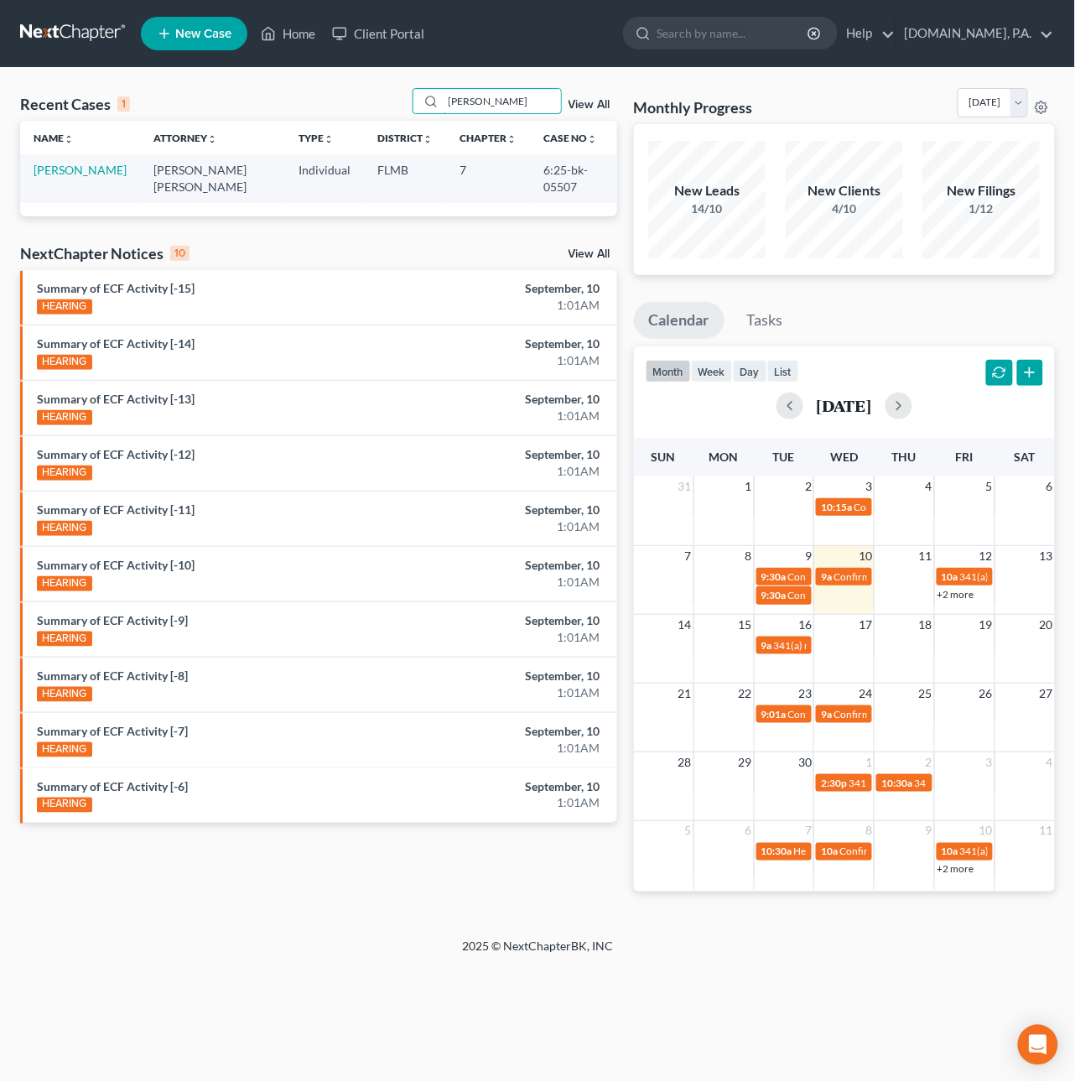
type input "ambrose"
click at [66, 177] on td "Ambrose, Frederick" at bounding box center [80, 178] width 120 height 48
click at [64, 174] on link "Ambrose, Frederick" at bounding box center [80, 170] width 93 height 14
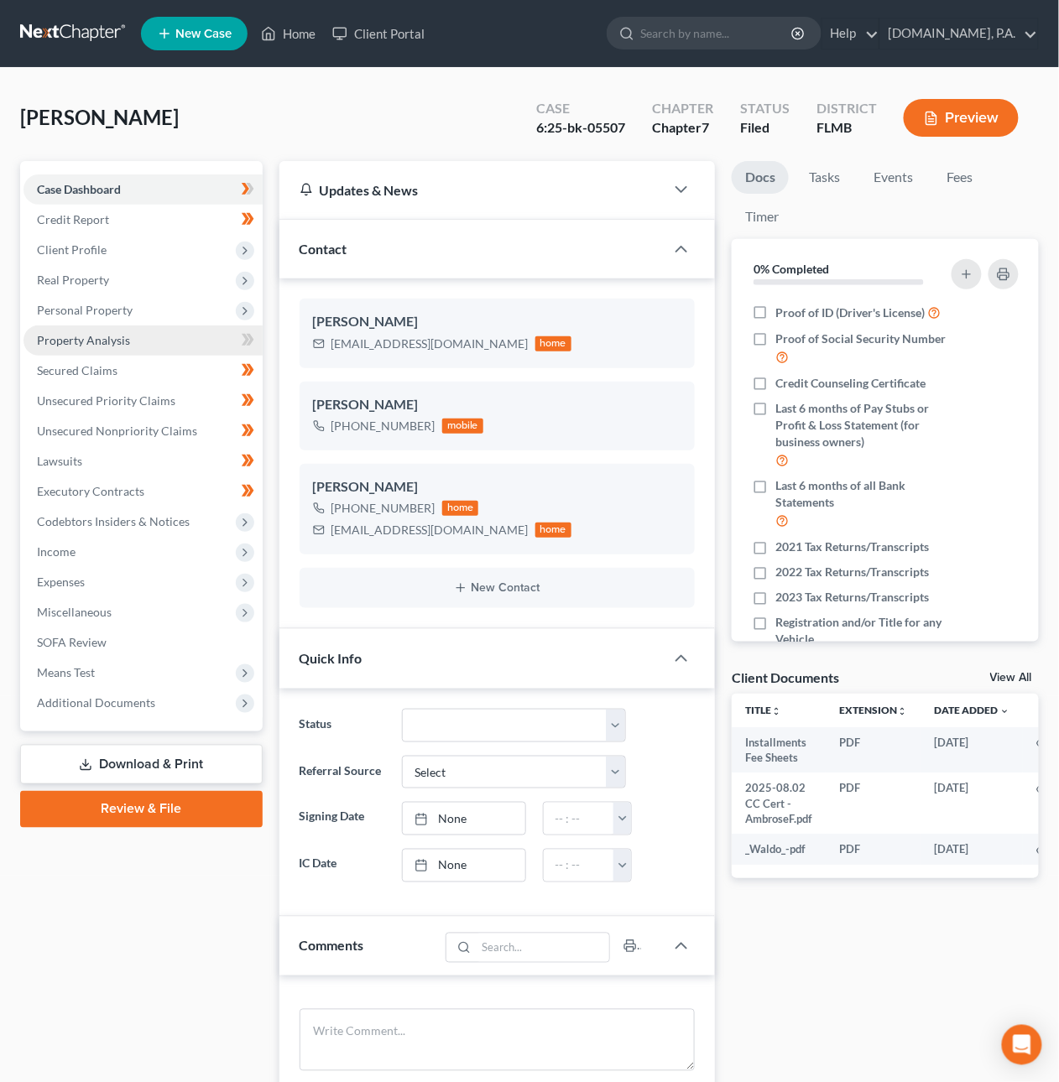
click at [100, 341] on span "Property Analysis" at bounding box center [83, 340] width 93 height 14
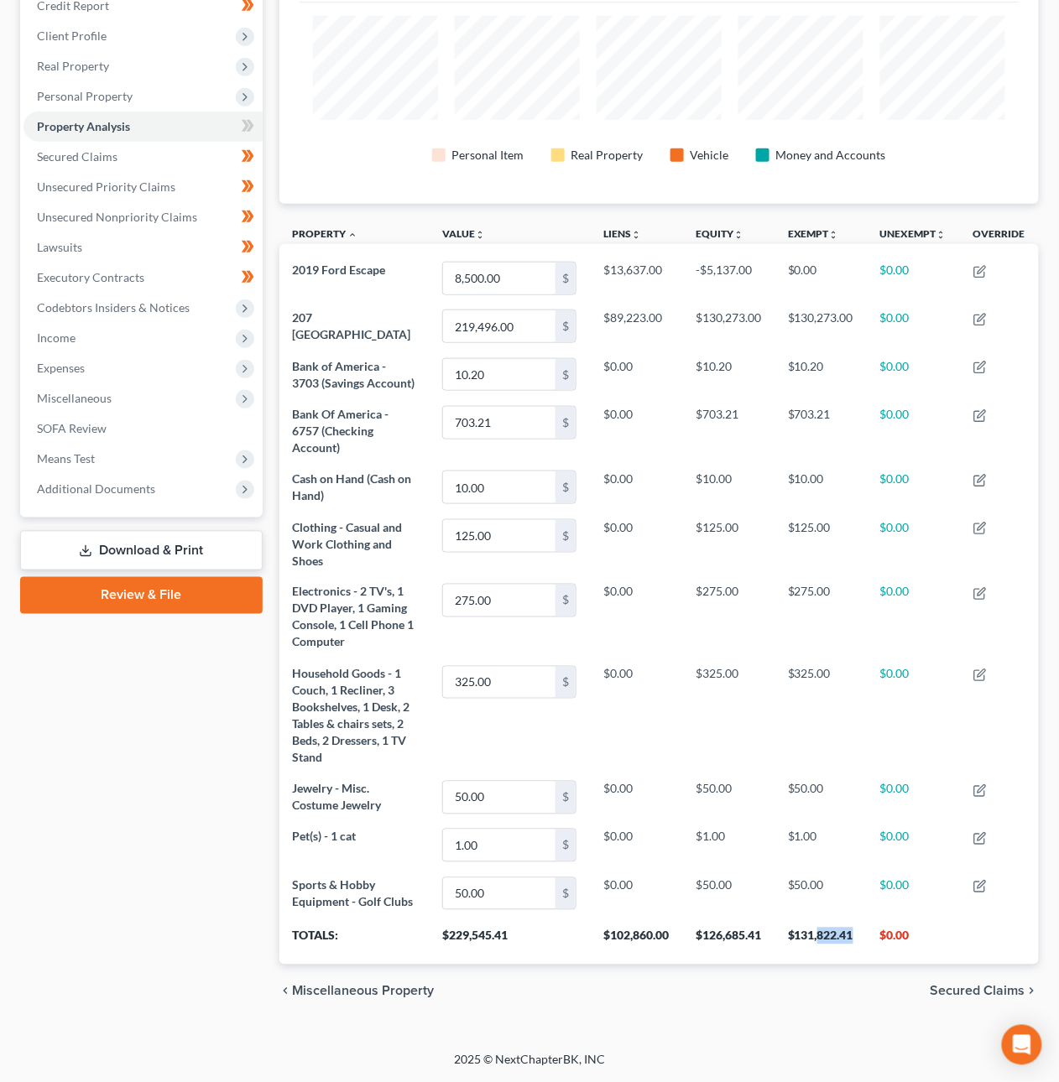
drag, startPoint x: 854, startPoint y: 938, endPoint x: 819, endPoint y: 930, distance: 36.0
click at [819, 930] on th "$131,822.41" at bounding box center [820, 941] width 92 height 47
copy th "822.41"
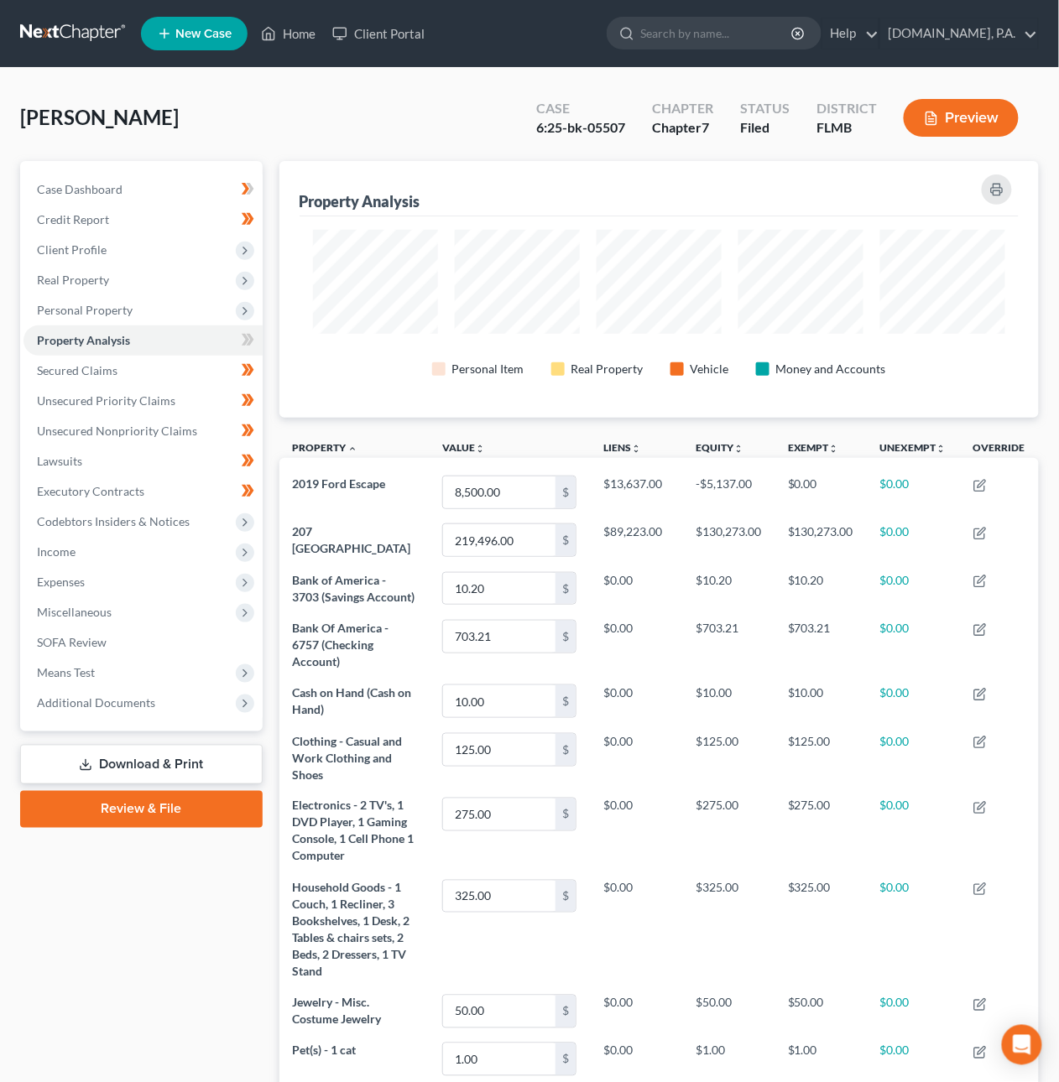
click at [52, 42] on link at bounding box center [73, 33] width 107 height 30
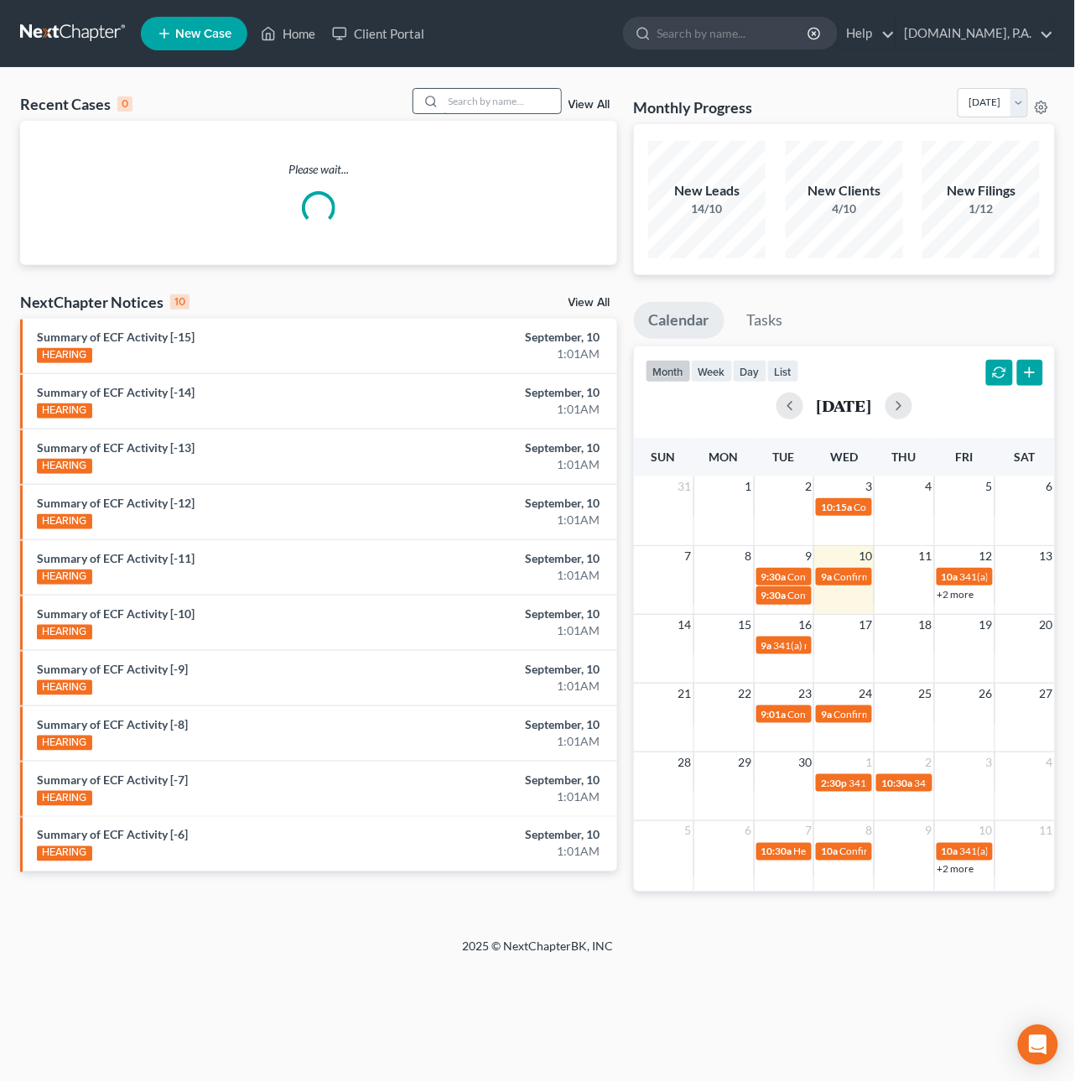
click at [493, 103] on input "search" at bounding box center [502, 101] width 117 height 24
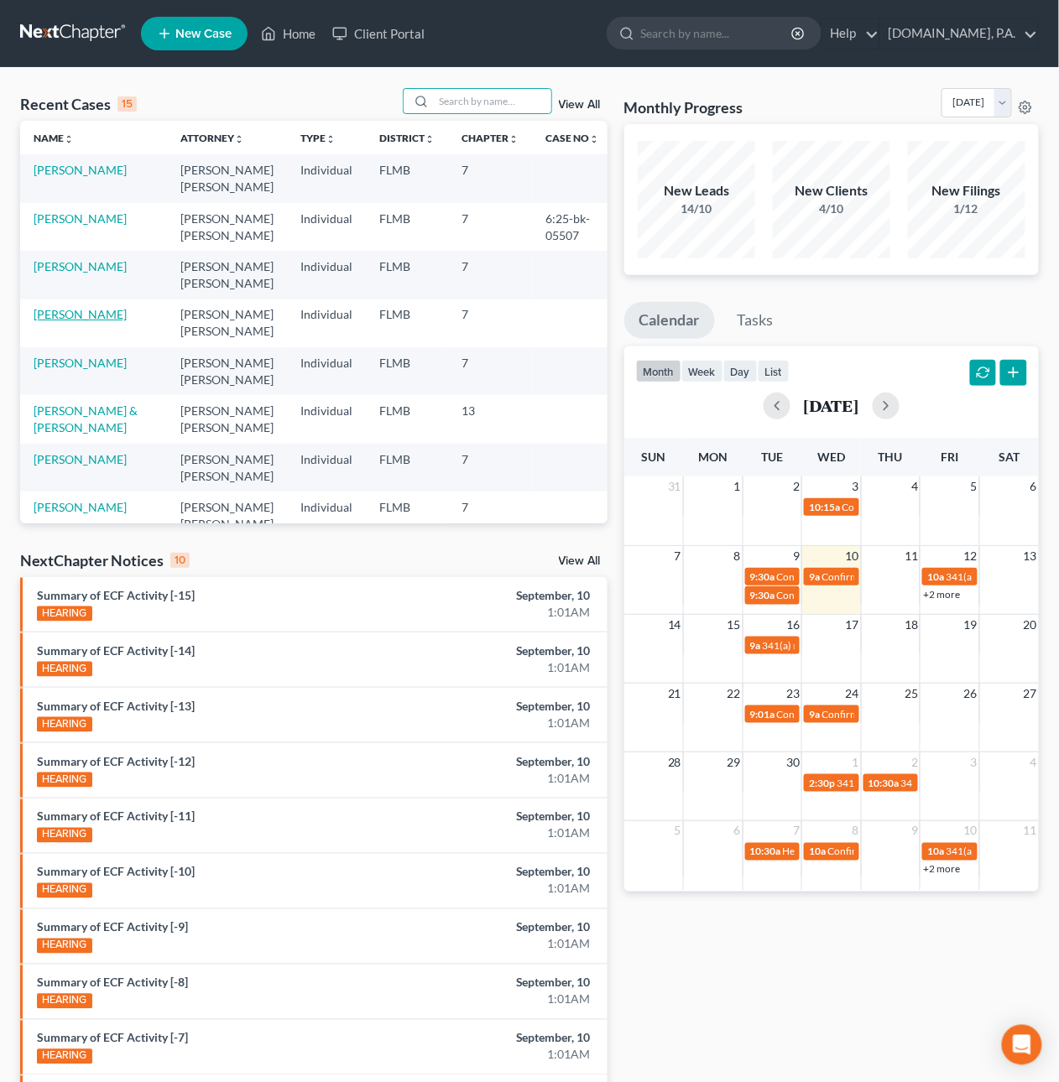
click at [47, 321] on link "Cheney, Christopher" at bounding box center [80, 314] width 93 height 14
